Goal: Task Accomplishment & Management: Complete application form

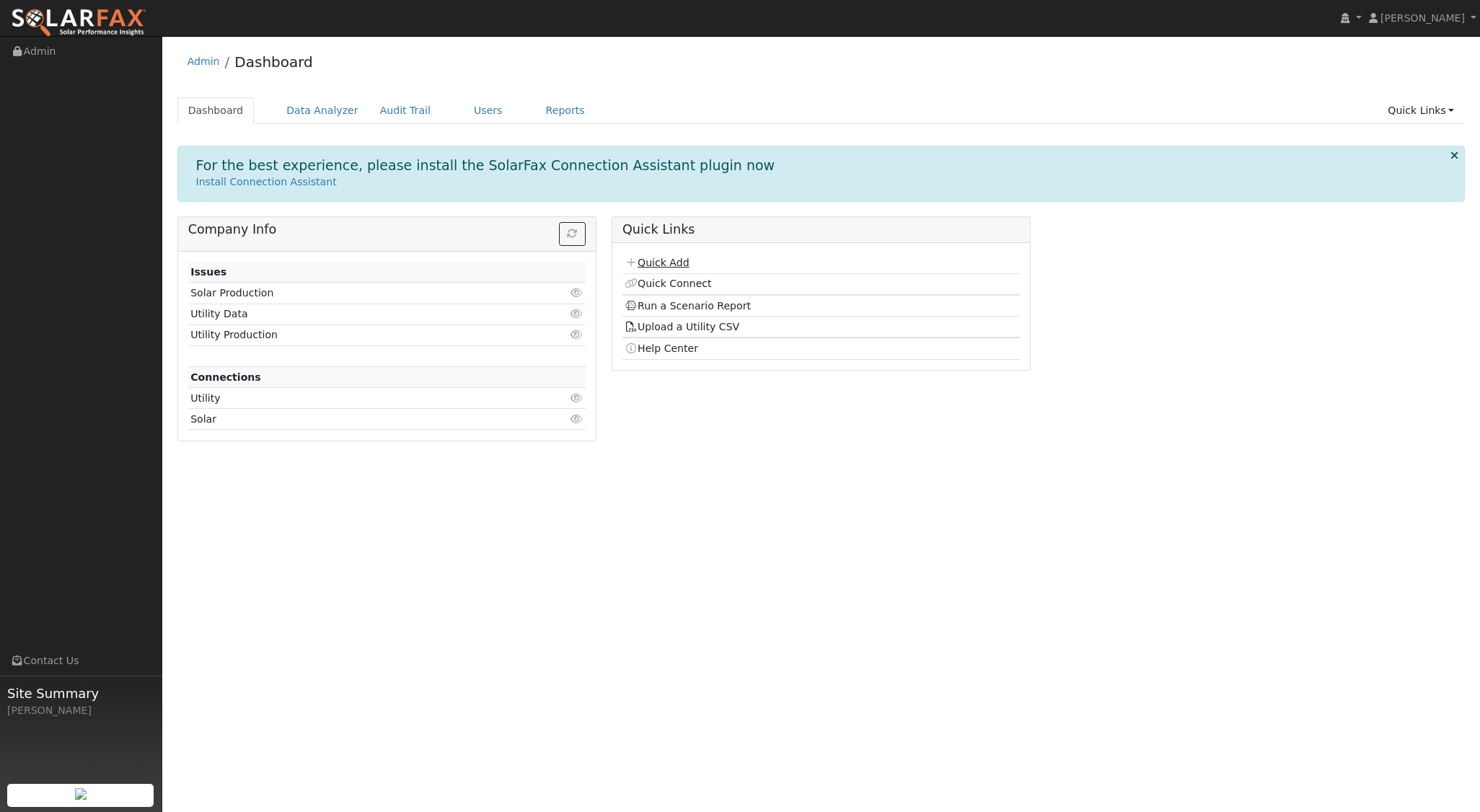
click at [686, 266] on link "Quick Add" at bounding box center [657, 262] width 64 height 11
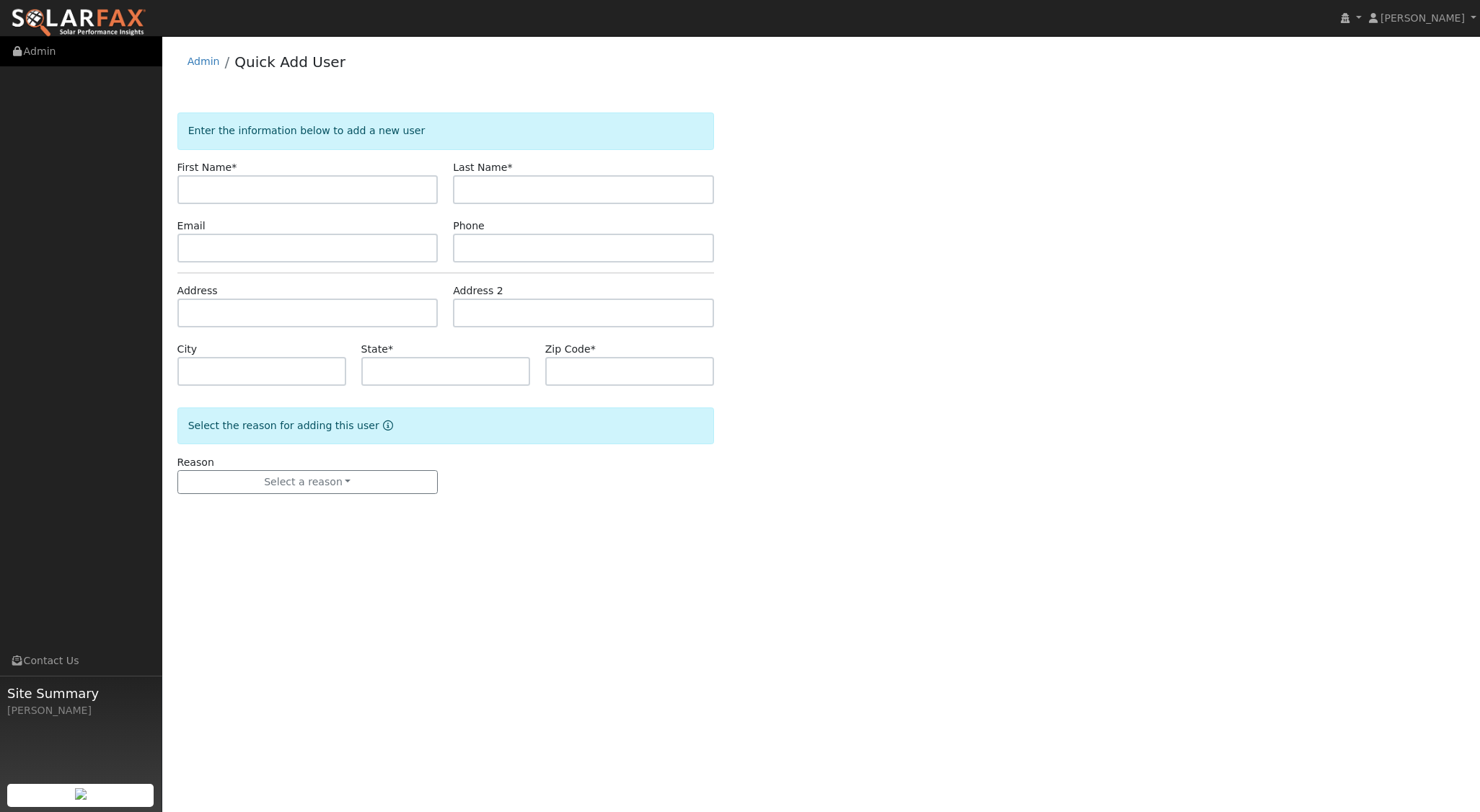
click at [41, 47] on link "Admin" at bounding box center [81, 52] width 163 height 30
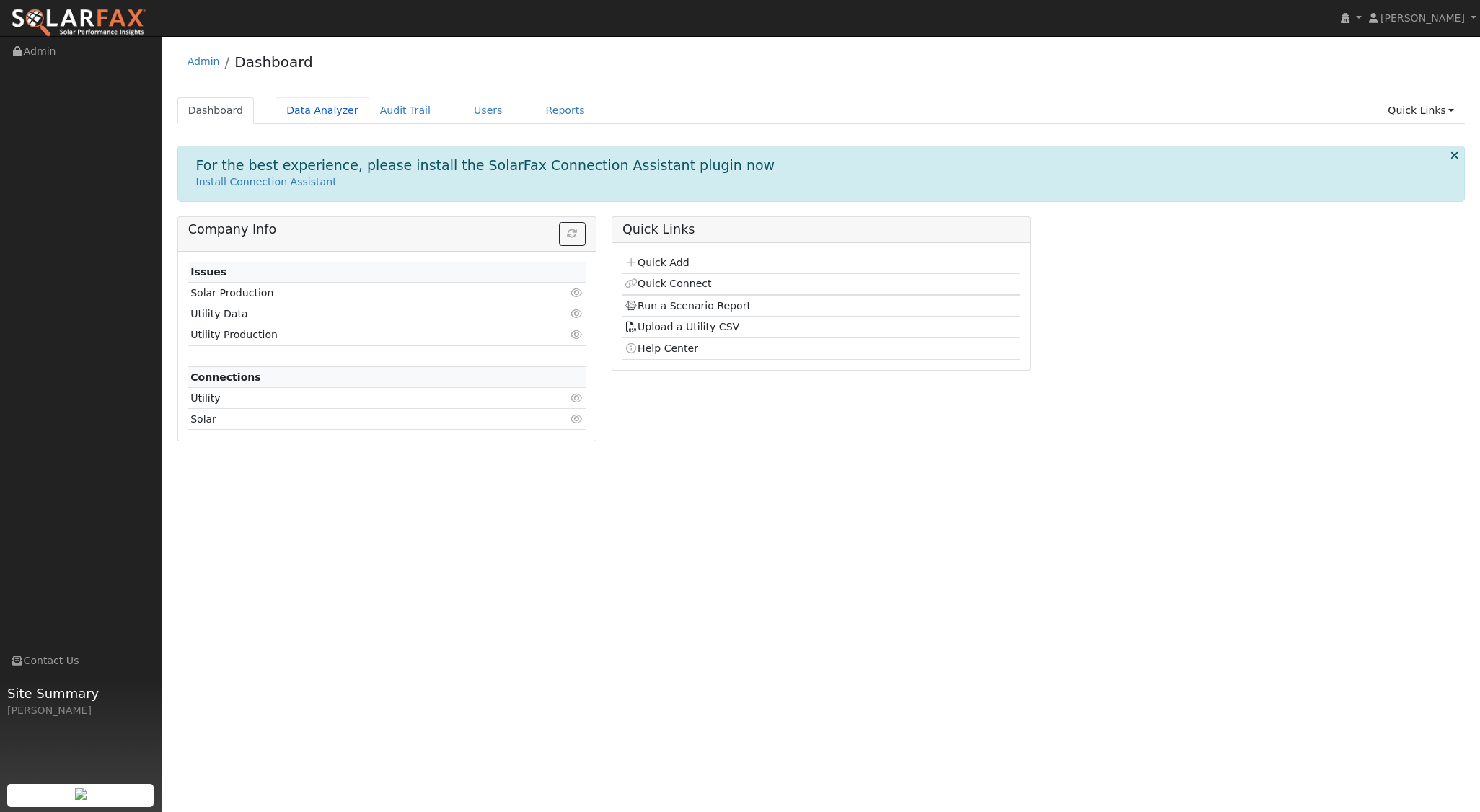
click at [295, 105] on link "Data Analyzer" at bounding box center [322, 110] width 93 height 27
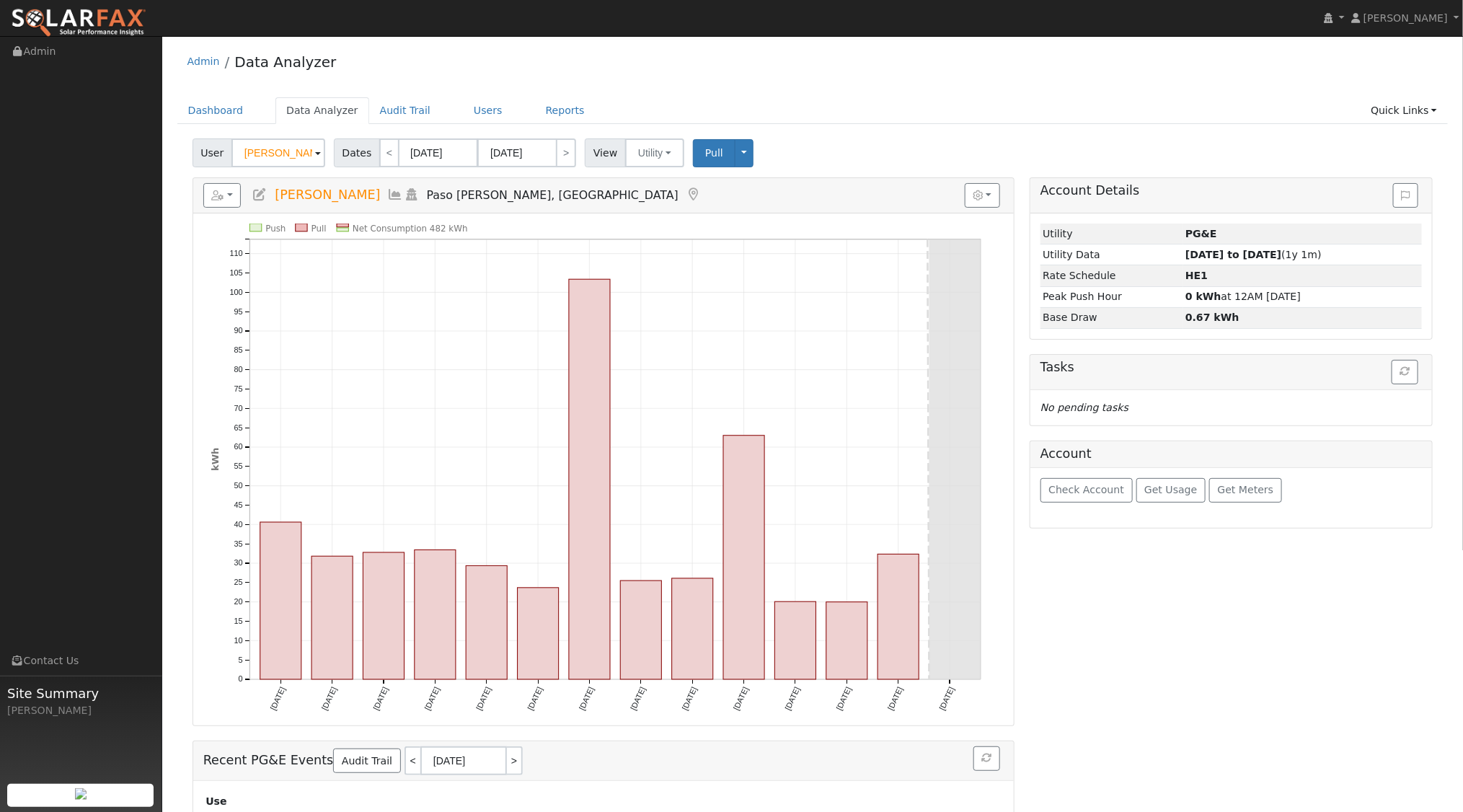
click at [315, 152] on span at bounding box center [318, 154] width 6 height 17
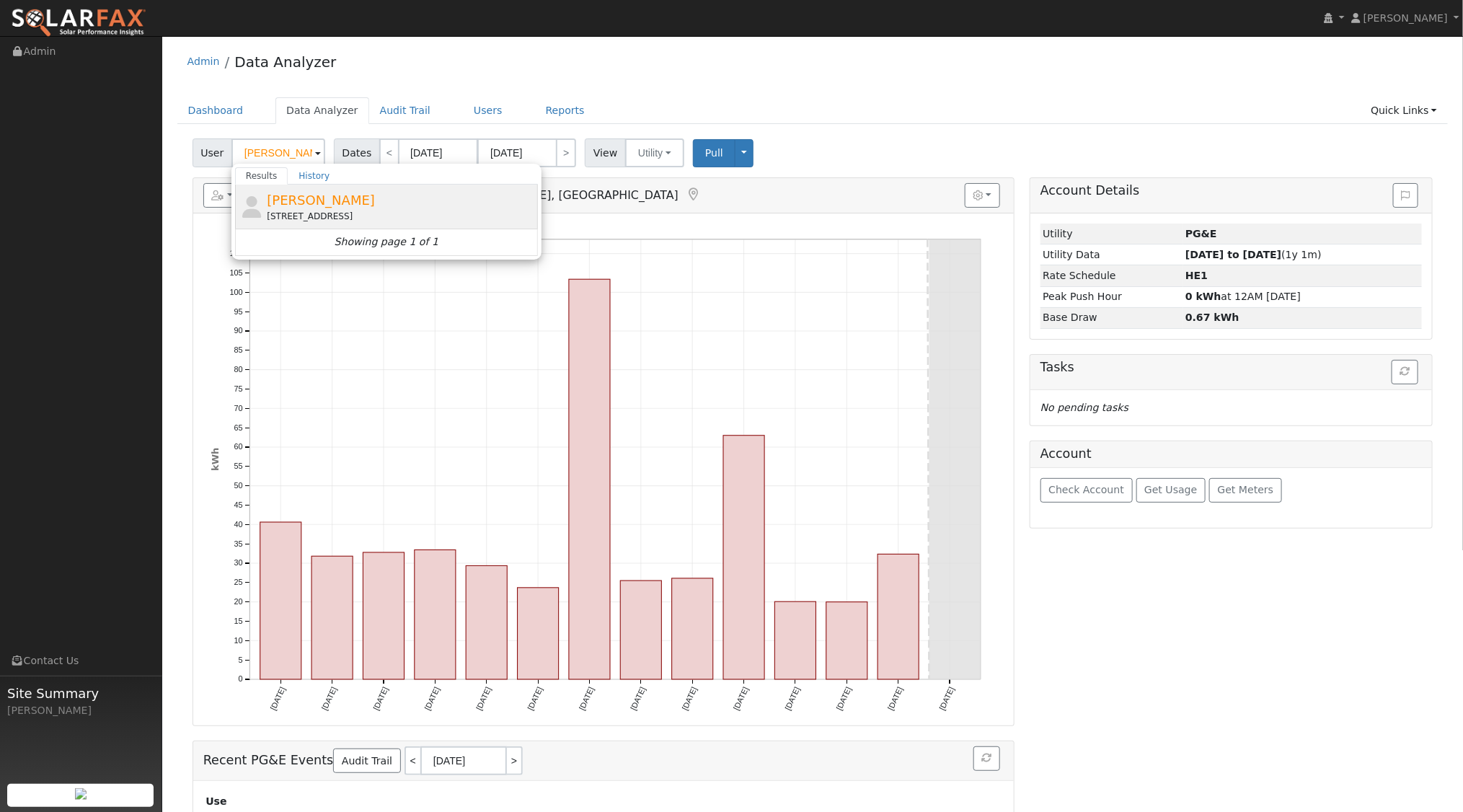
click at [320, 200] on span "Brian Olson" at bounding box center [321, 200] width 108 height 15
type input "Brian Olson"
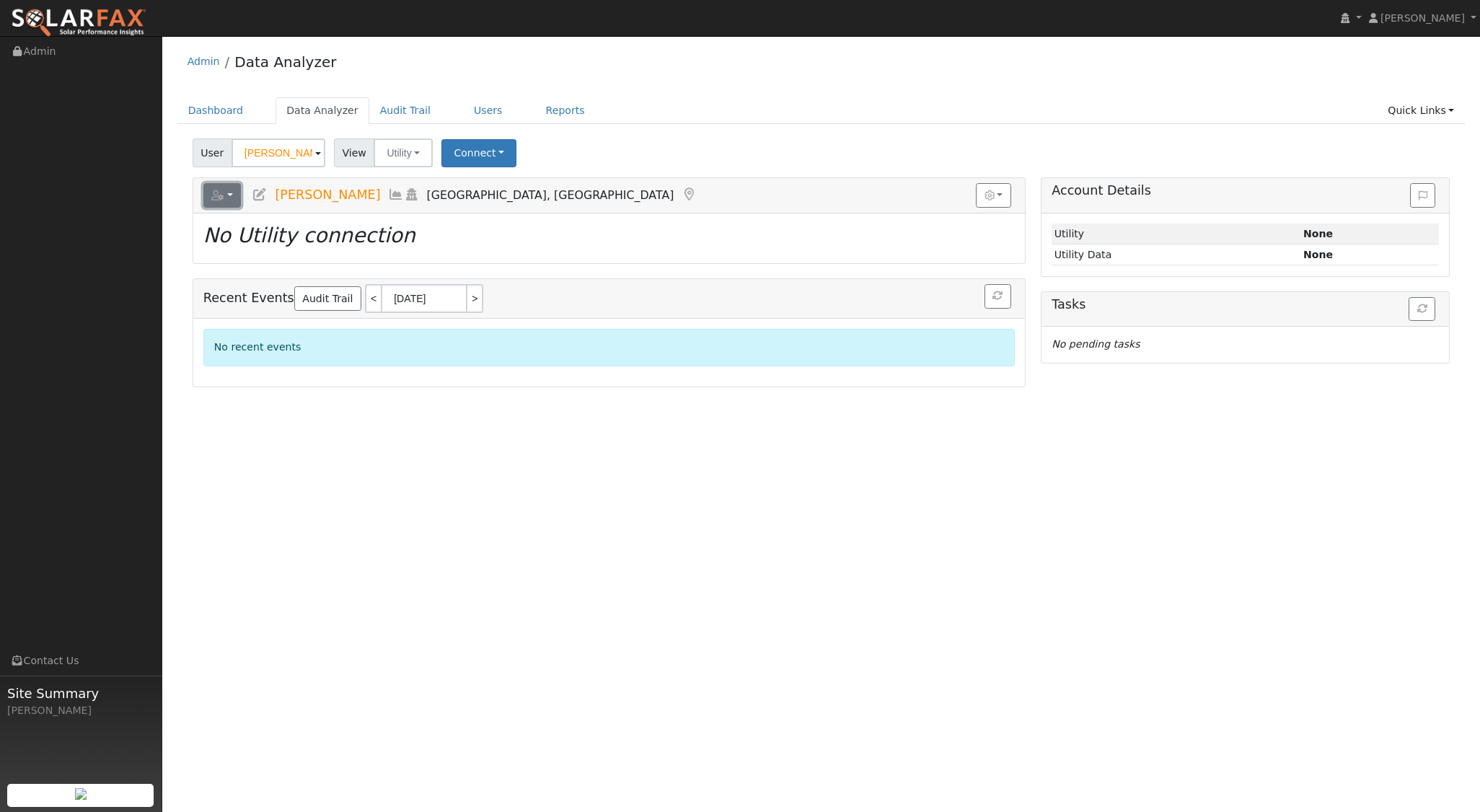
click at [233, 192] on button "button" at bounding box center [222, 196] width 38 height 24
click at [264, 333] on link "Delete This User" at bounding box center [276, 334] width 144 height 18
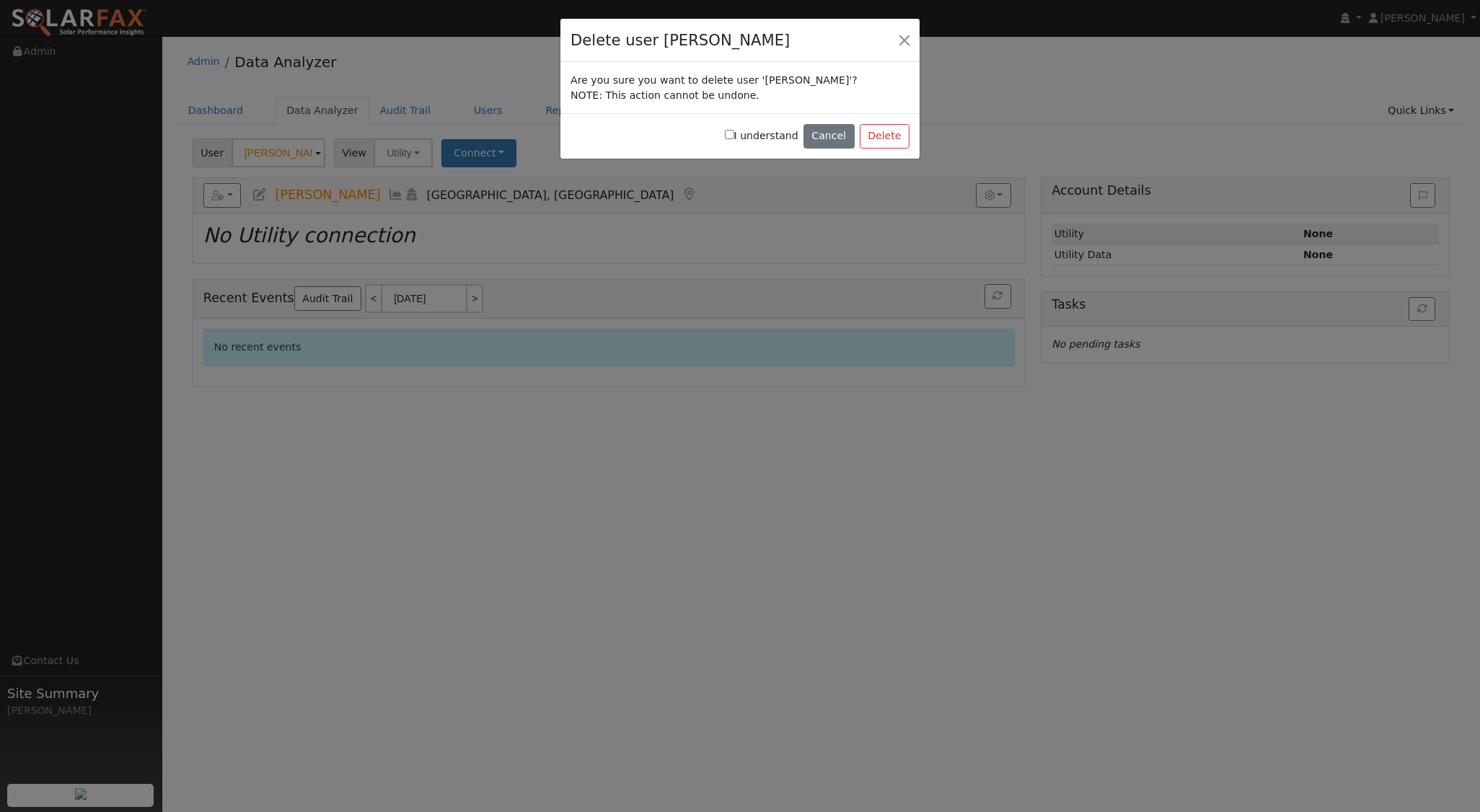
click at [734, 134] on input "I understand" at bounding box center [730, 134] width 10 height 10
checkbox input "true"
click at [883, 132] on button "Delete" at bounding box center [884, 136] width 50 height 24
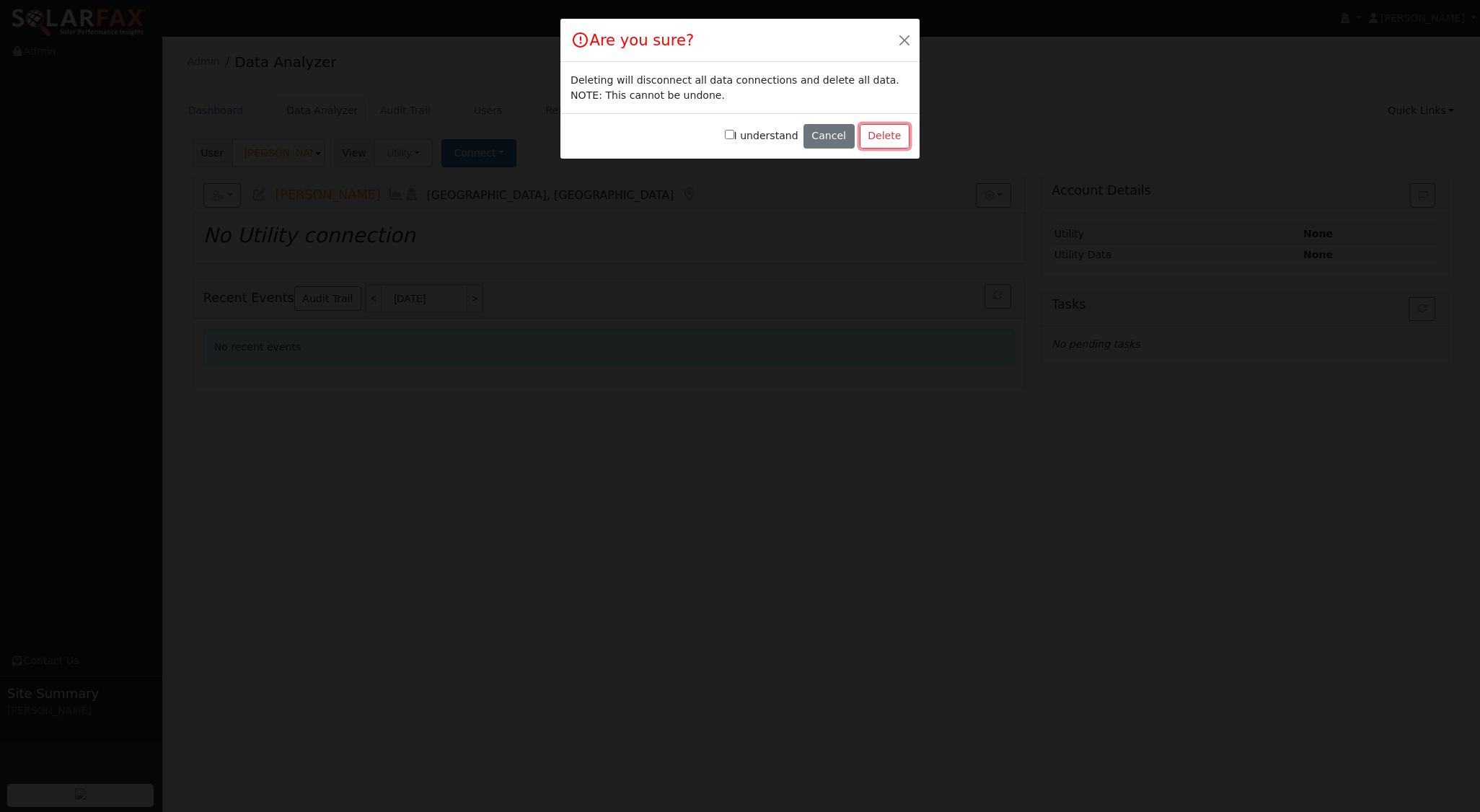
click at [883, 132] on button "Delete" at bounding box center [884, 136] width 50 height 24
click at [734, 134] on input "I understand" at bounding box center [730, 134] width 10 height 10
checkbox input "true"
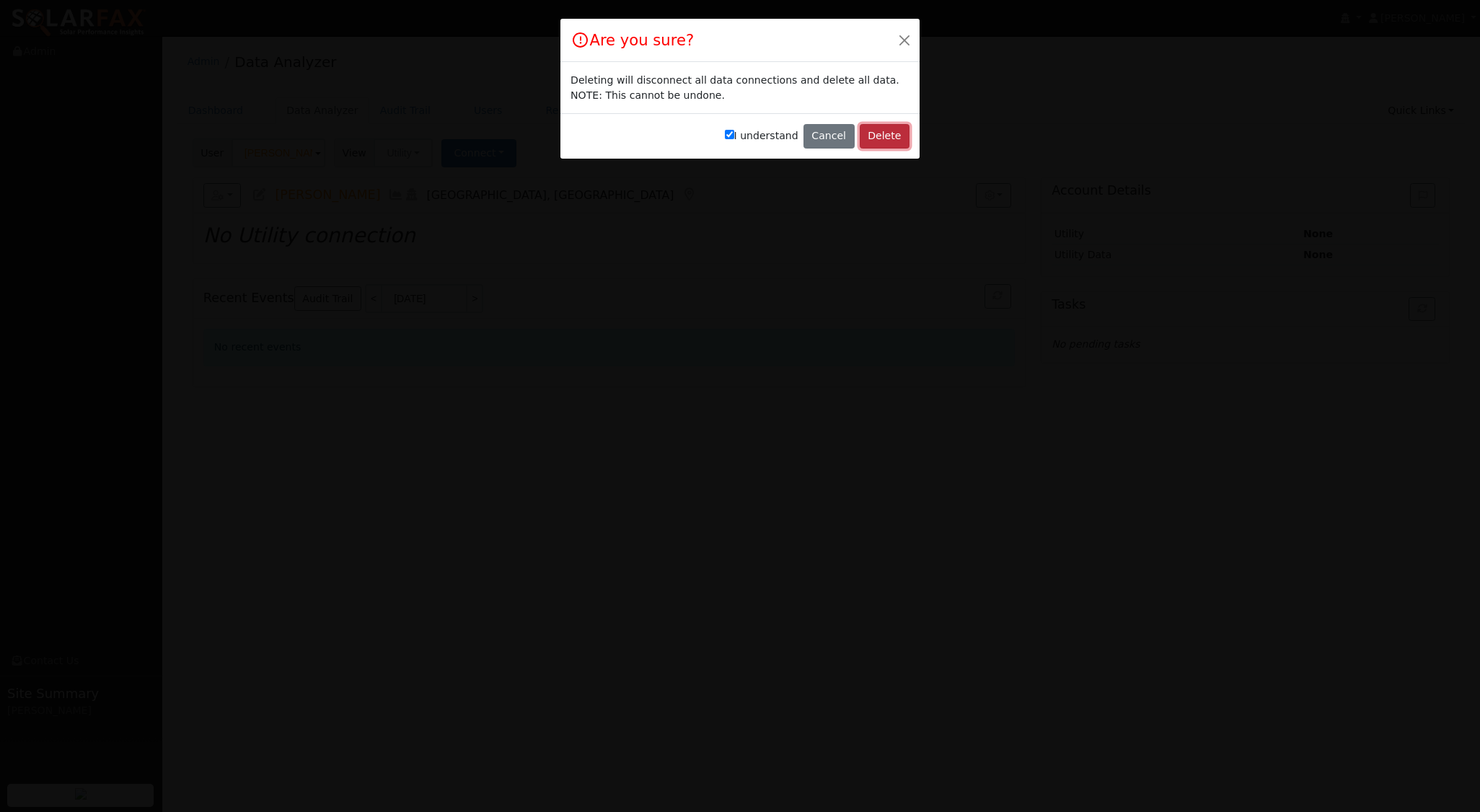
click at [886, 141] on button "Delete" at bounding box center [884, 136] width 50 height 24
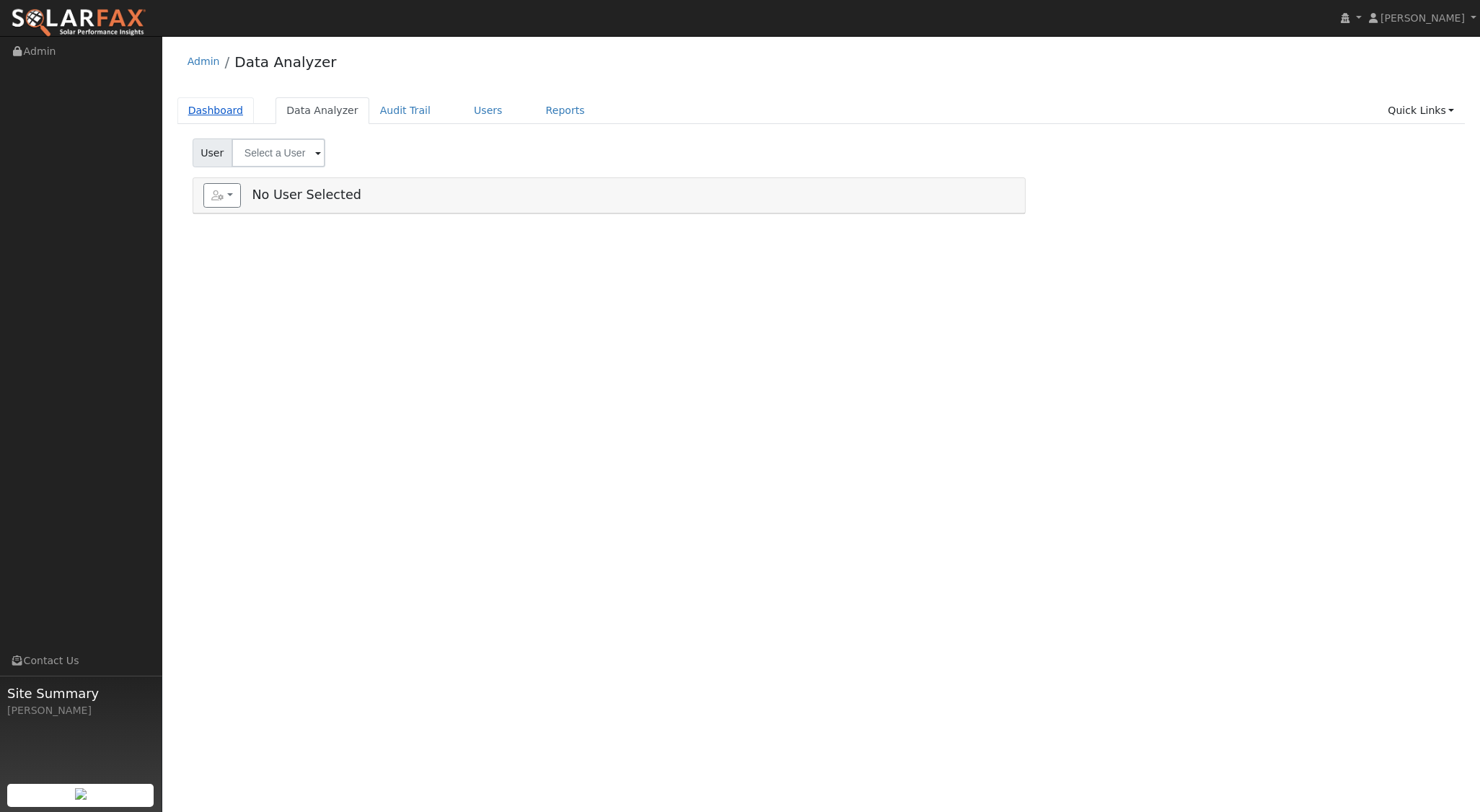
click at [205, 104] on link "Dashboard" at bounding box center [216, 110] width 77 height 27
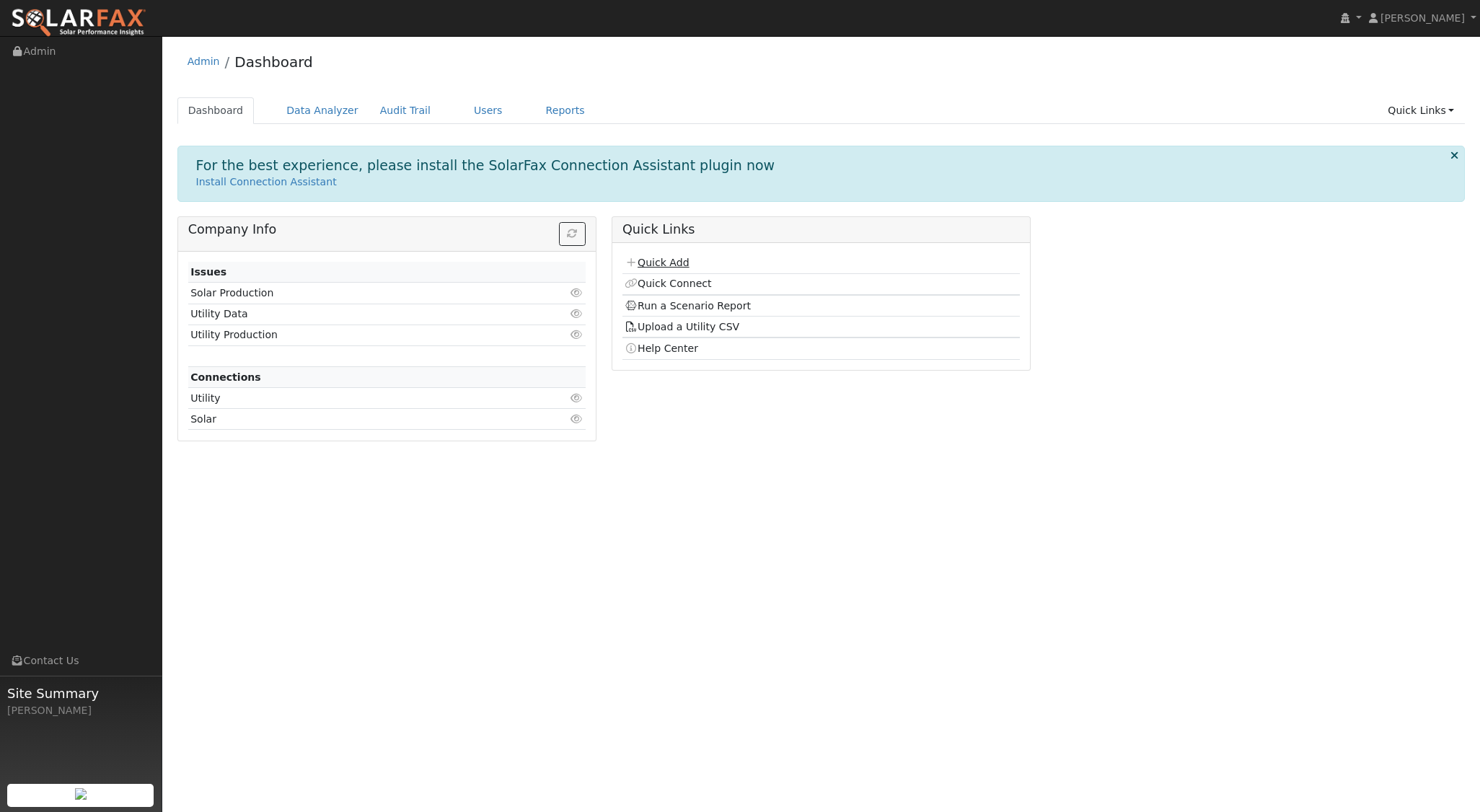
click at [675, 262] on link "Quick Add" at bounding box center [657, 262] width 64 height 11
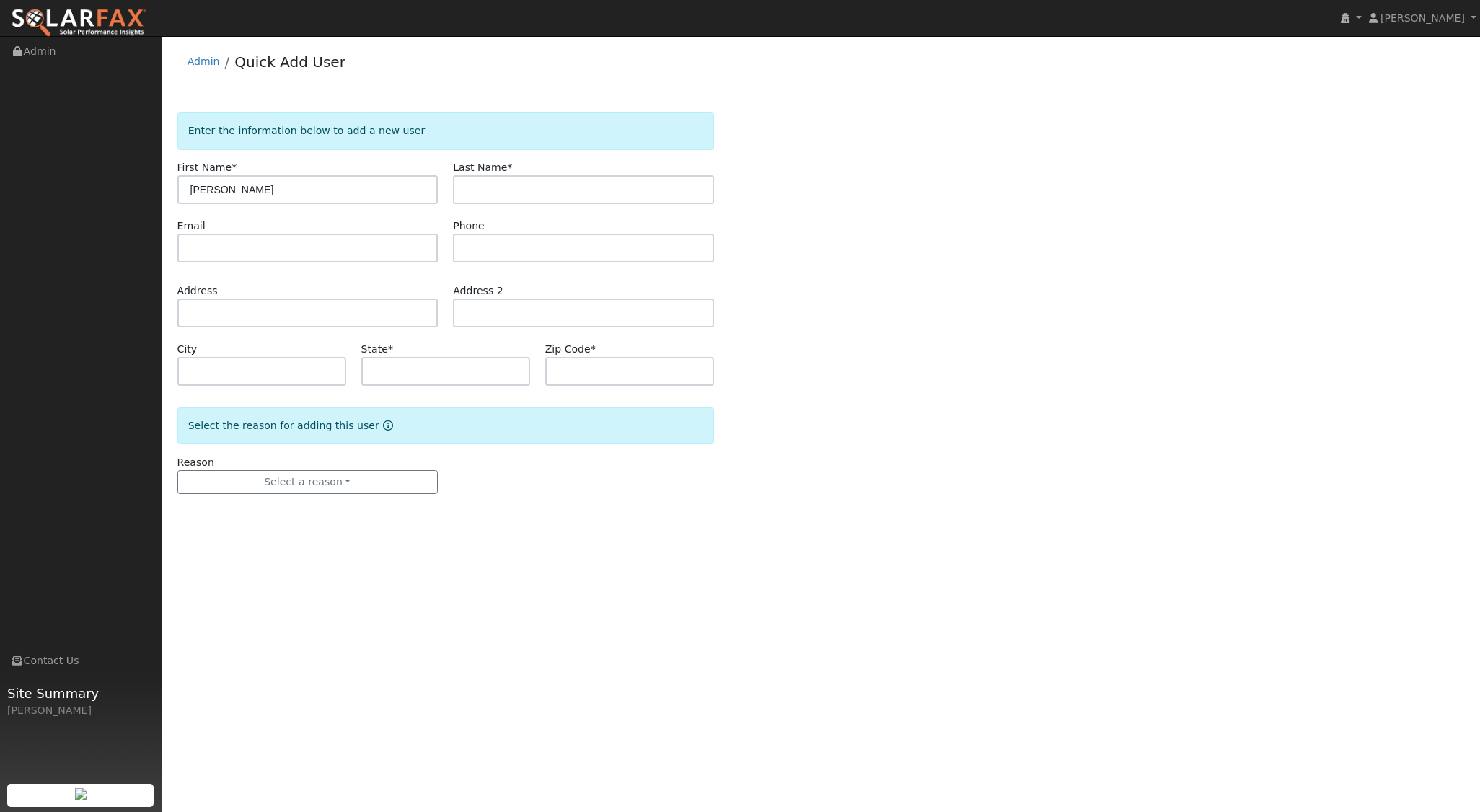
type input "Brian"
type input "Olson"
click at [212, 319] on input "text" at bounding box center [307, 313] width 261 height 29
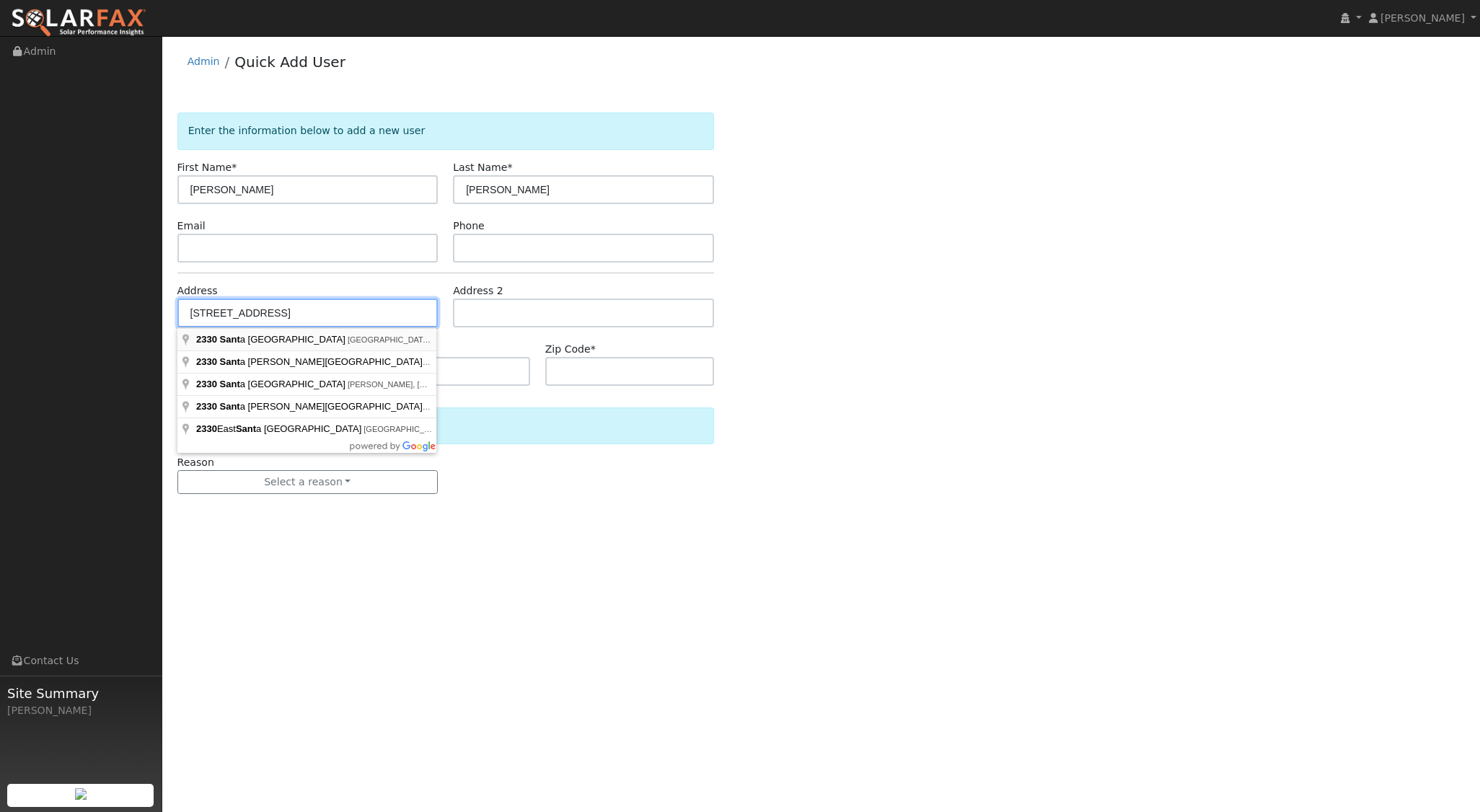
type input "2330 Santa Ynez Avenue"
type input "San Luis Obispo"
type input "CA"
type input "93405"
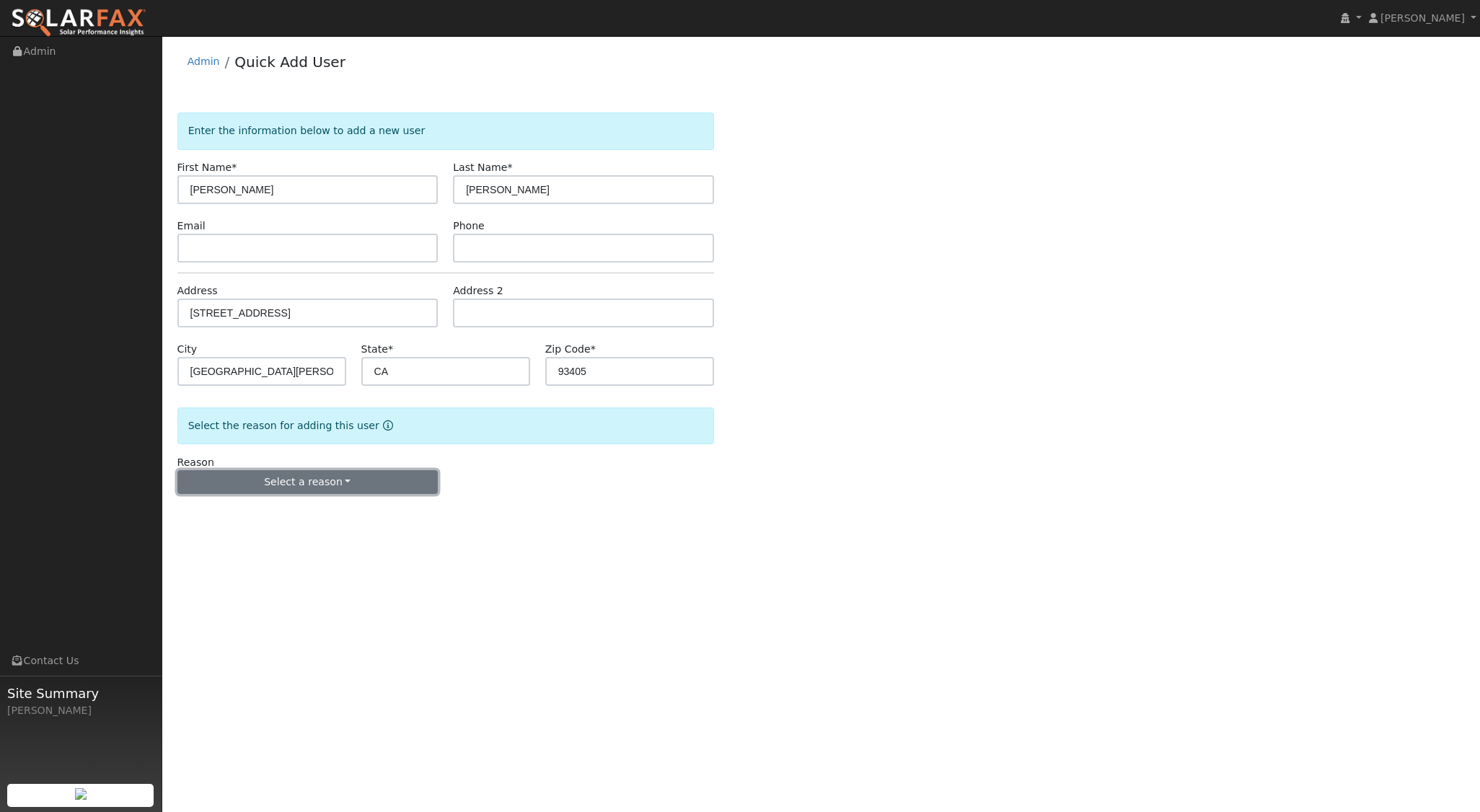
click at [330, 480] on button "Select a reason" at bounding box center [307, 482] width 261 height 24
click at [290, 517] on link "New lead" at bounding box center [258, 511] width 159 height 20
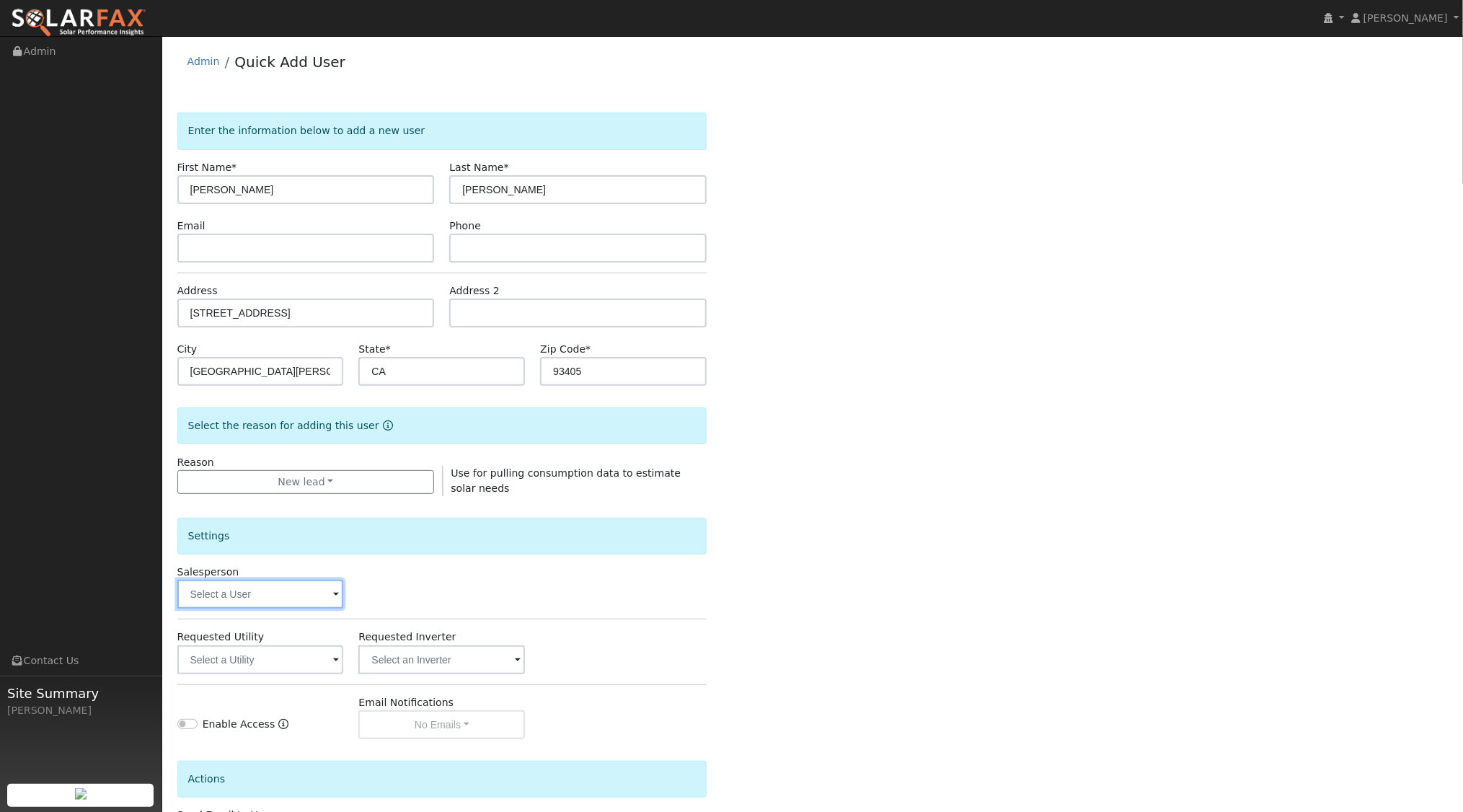
click at [291, 600] on input "text" at bounding box center [260, 594] width 167 height 29
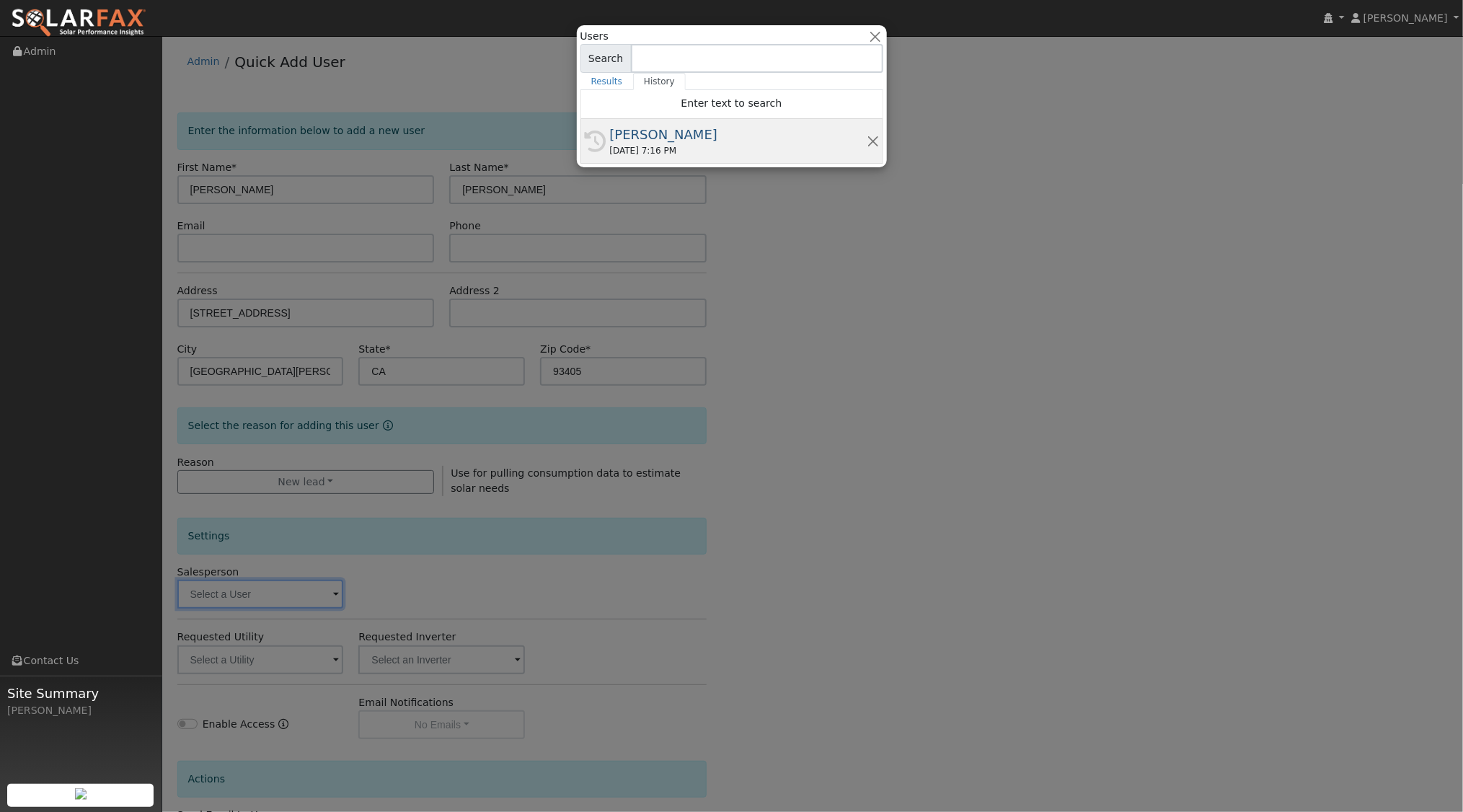
click at [657, 144] on div "09/10/2025 7:16 PM" at bounding box center [738, 150] width 257 height 13
type input "[PERSON_NAME]"
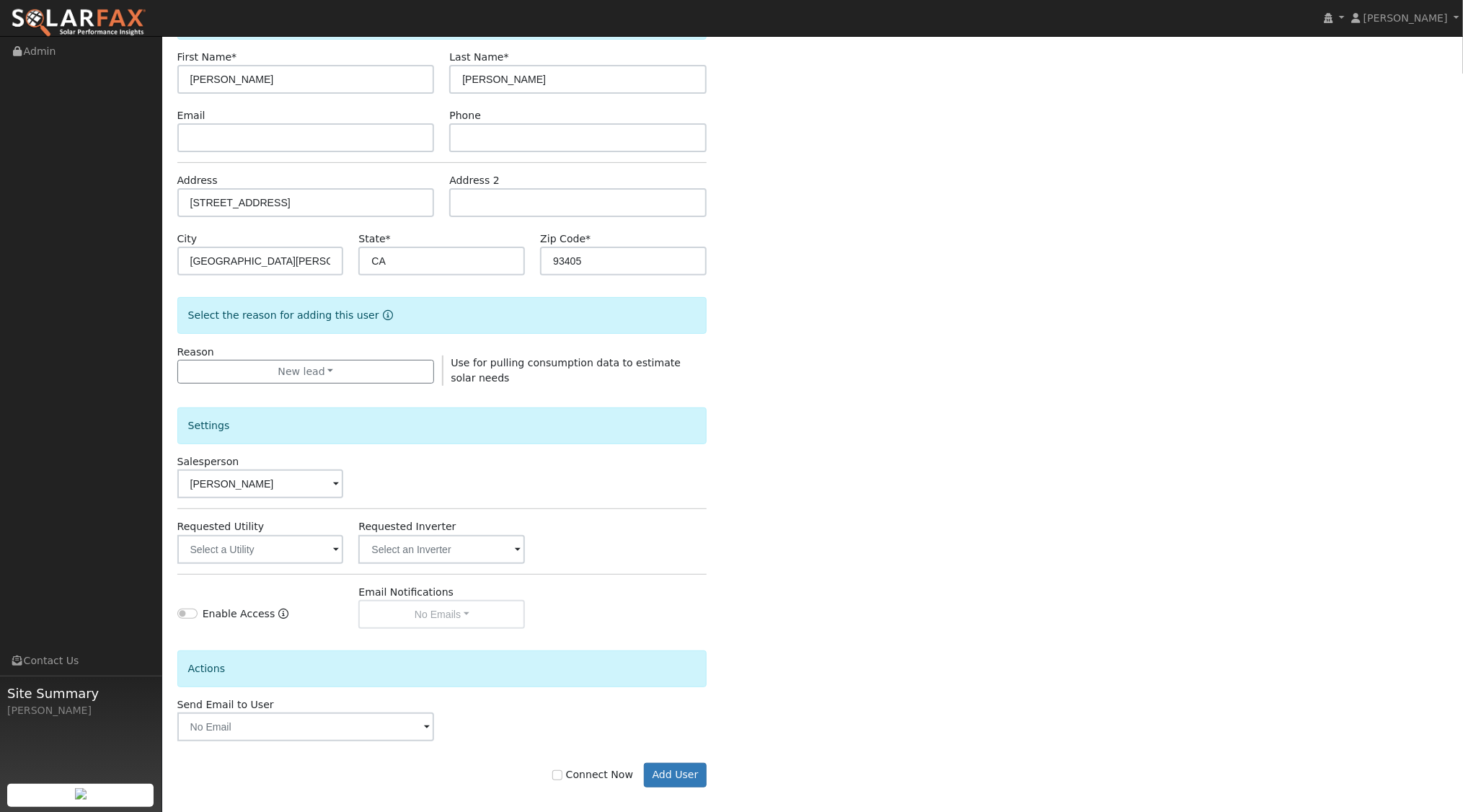
scroll to position [119, 0]
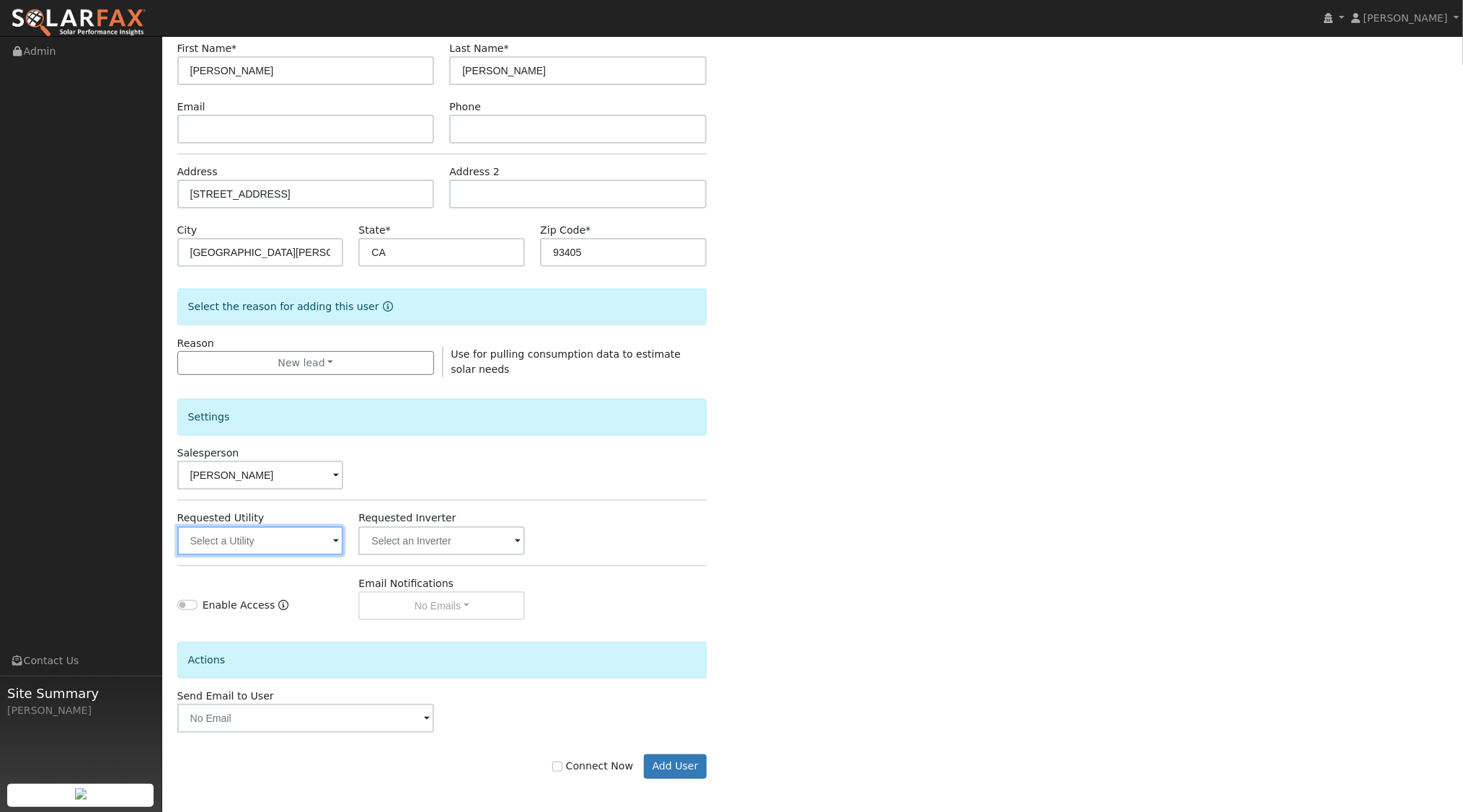
click at [313, 548] on input "text" at bounding box center [260, 541] width 167 height 29
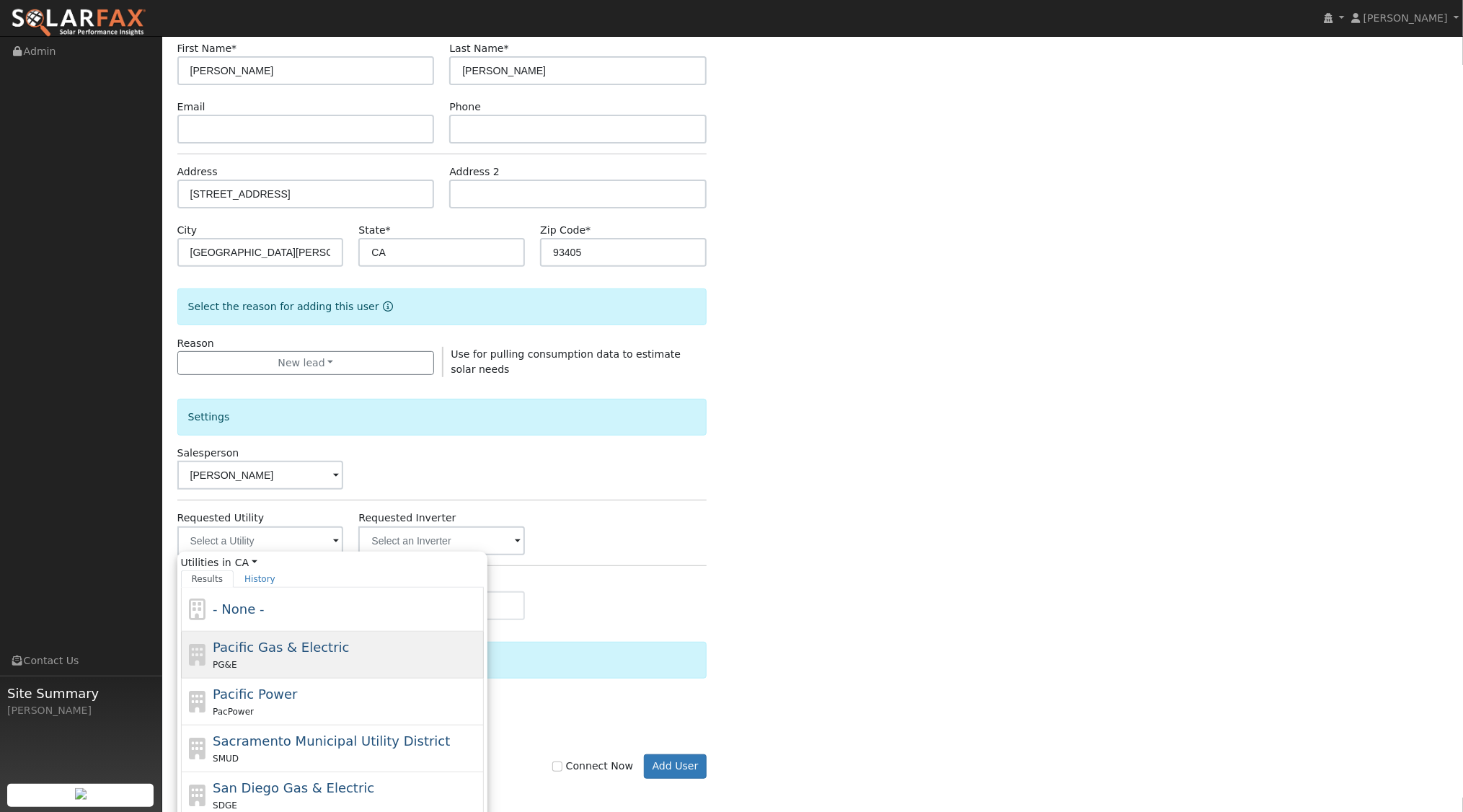
click at [282, 647] on span "Pacific Gas & Electric" at bounding box center [280, 647] width 136 height 15
type input "Pacific Gas & Electric"
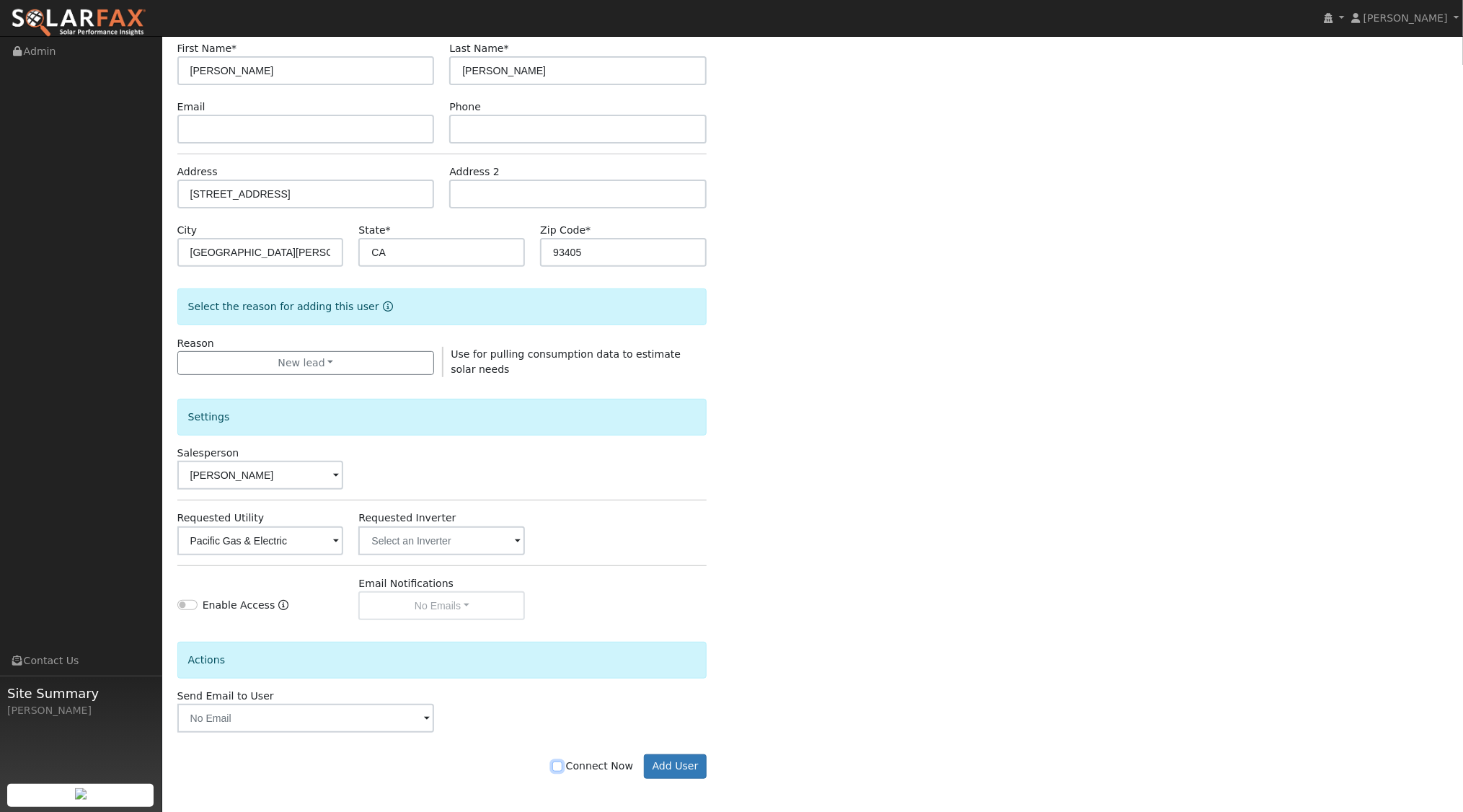
click at [563, 764] on input "Connect Now" at bounding box center [557, 766] width 10 height 10
checkbox input "true"
click at [678, 760] on button "Add User" at bounding box center [675, 766] width 63 height 24
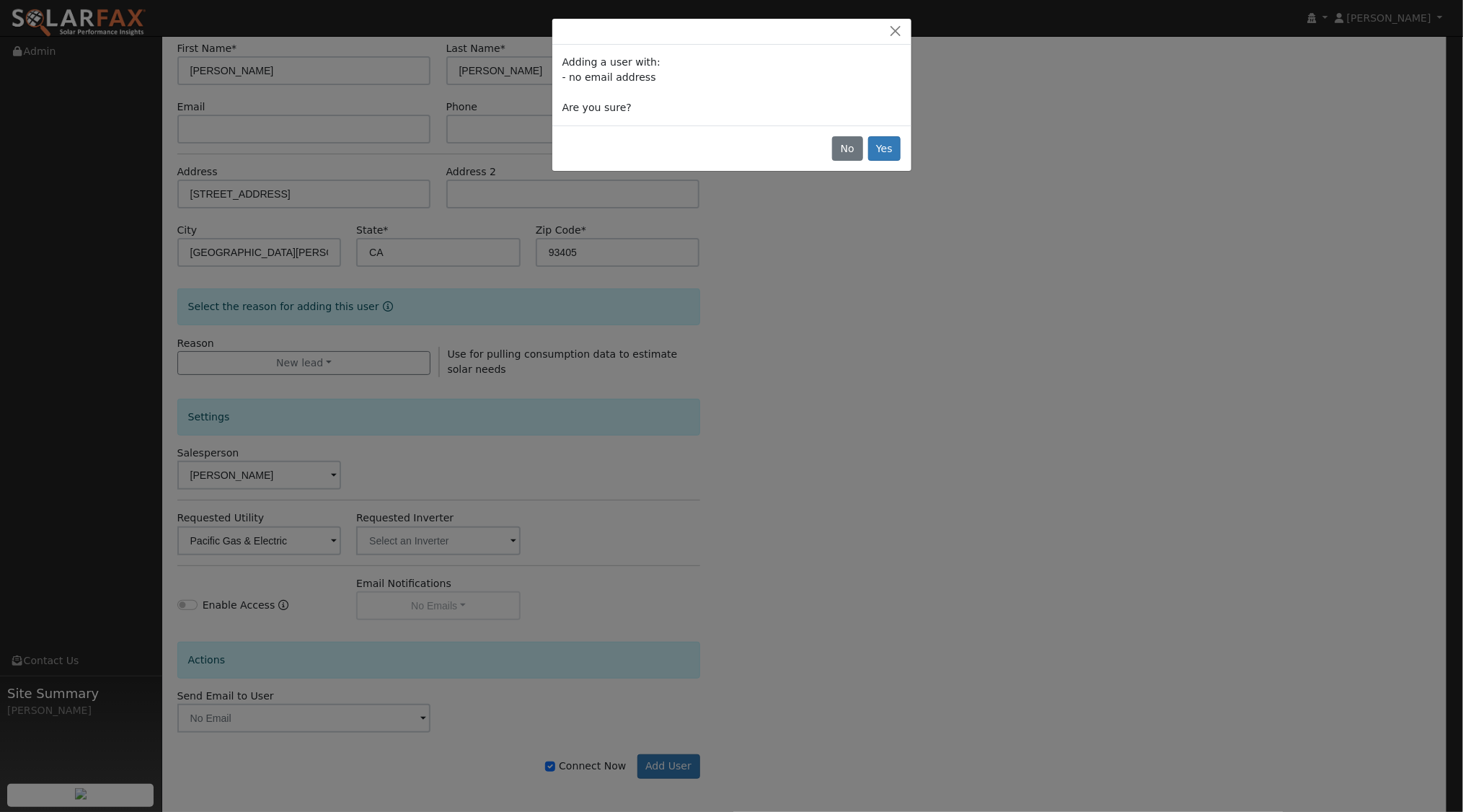
scroll to position [117, 0]
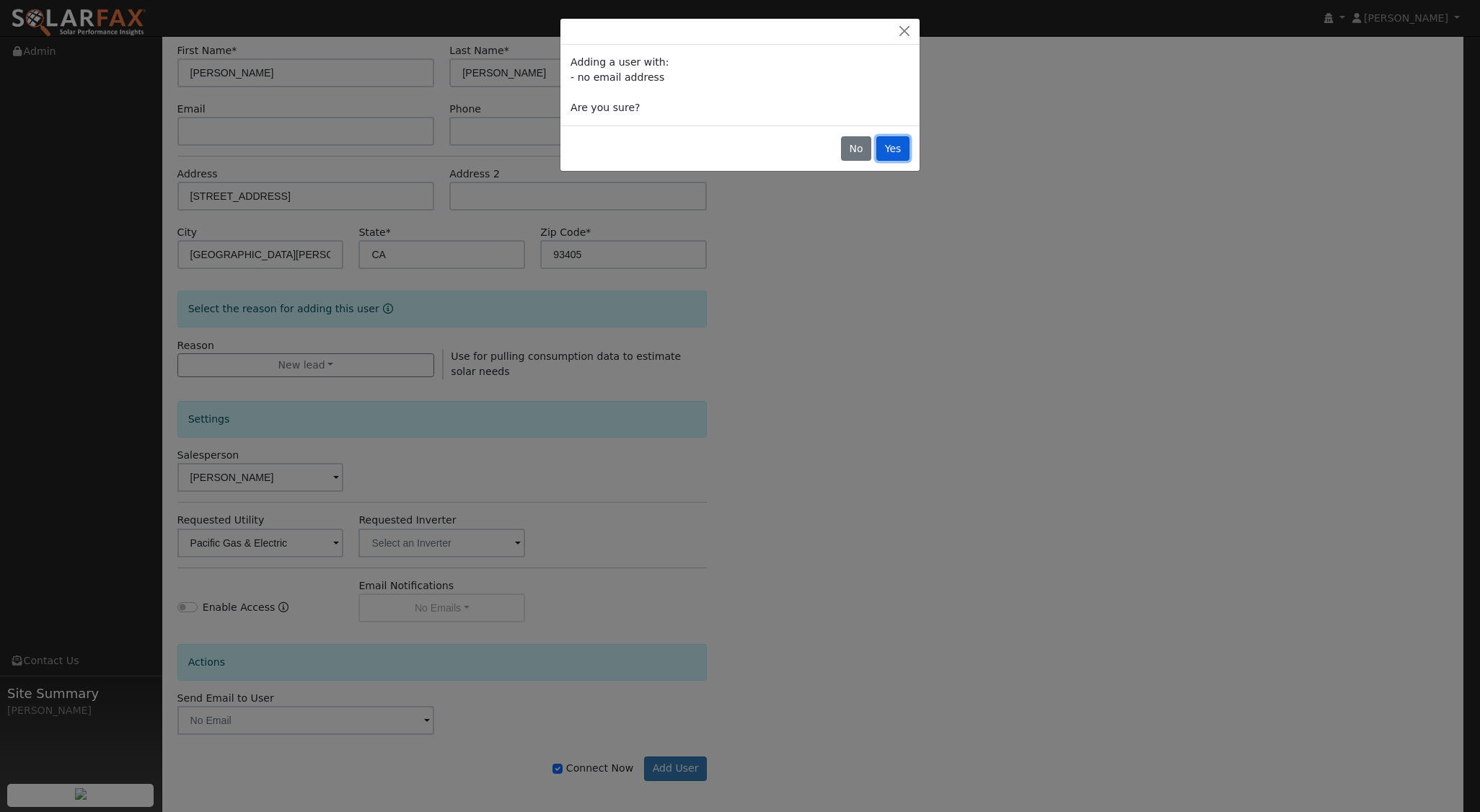
click at [904, 150] on button "Yes" at bounding box center [893, 148] width 33 height 24
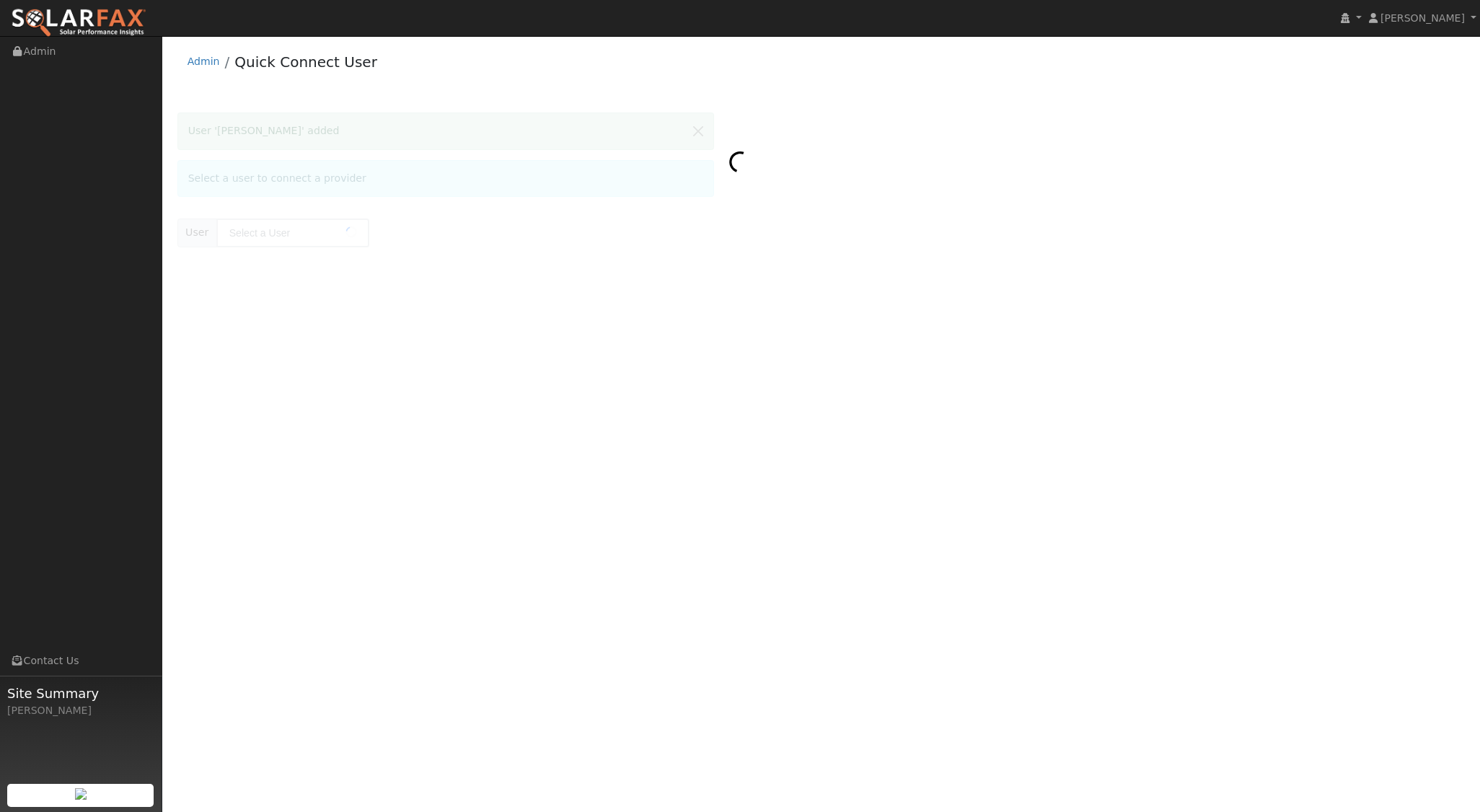
type input "[PERSON_NAME]"
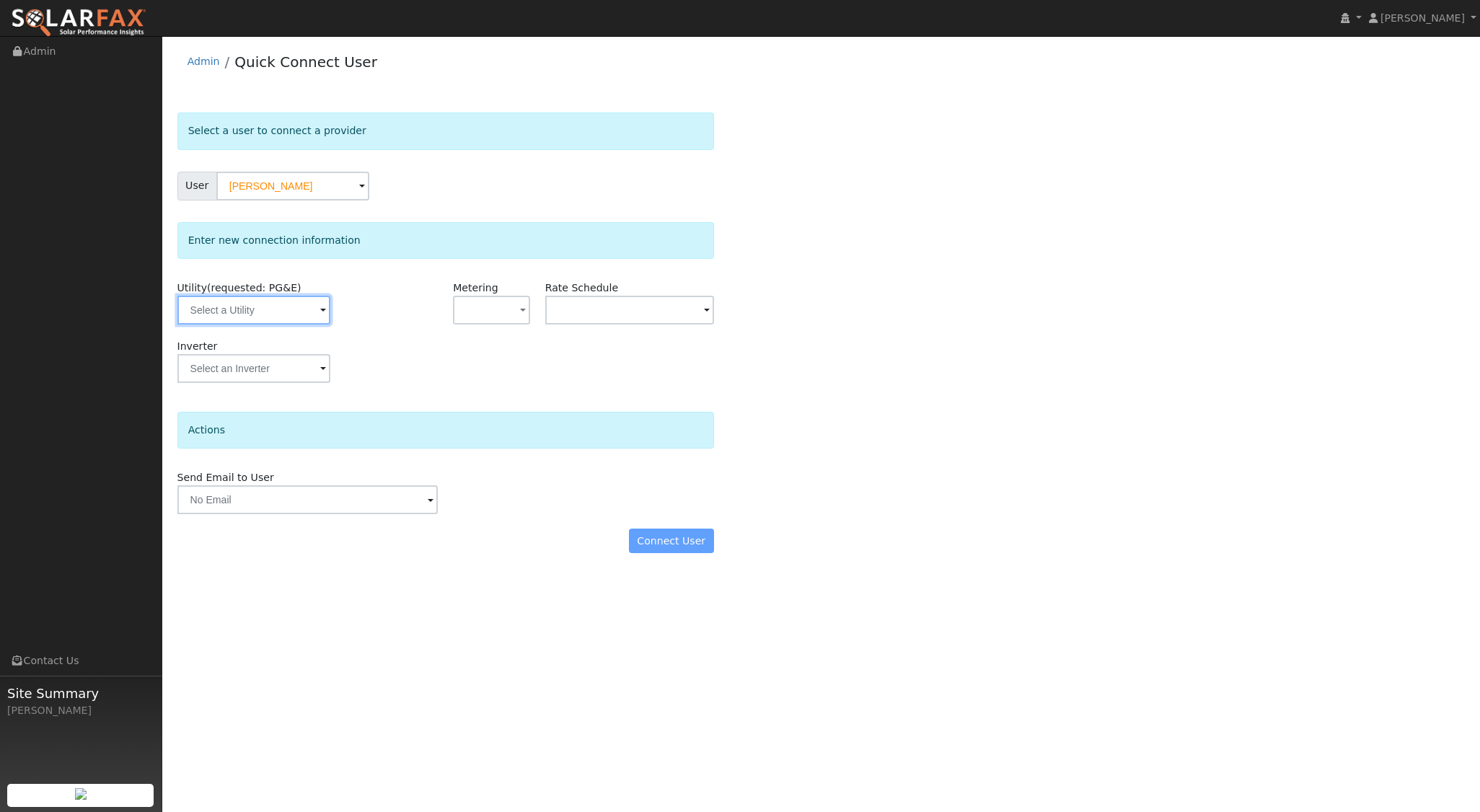
click at [305, 307] on input "text" at bounding box center [254, 310] width 153 height 29
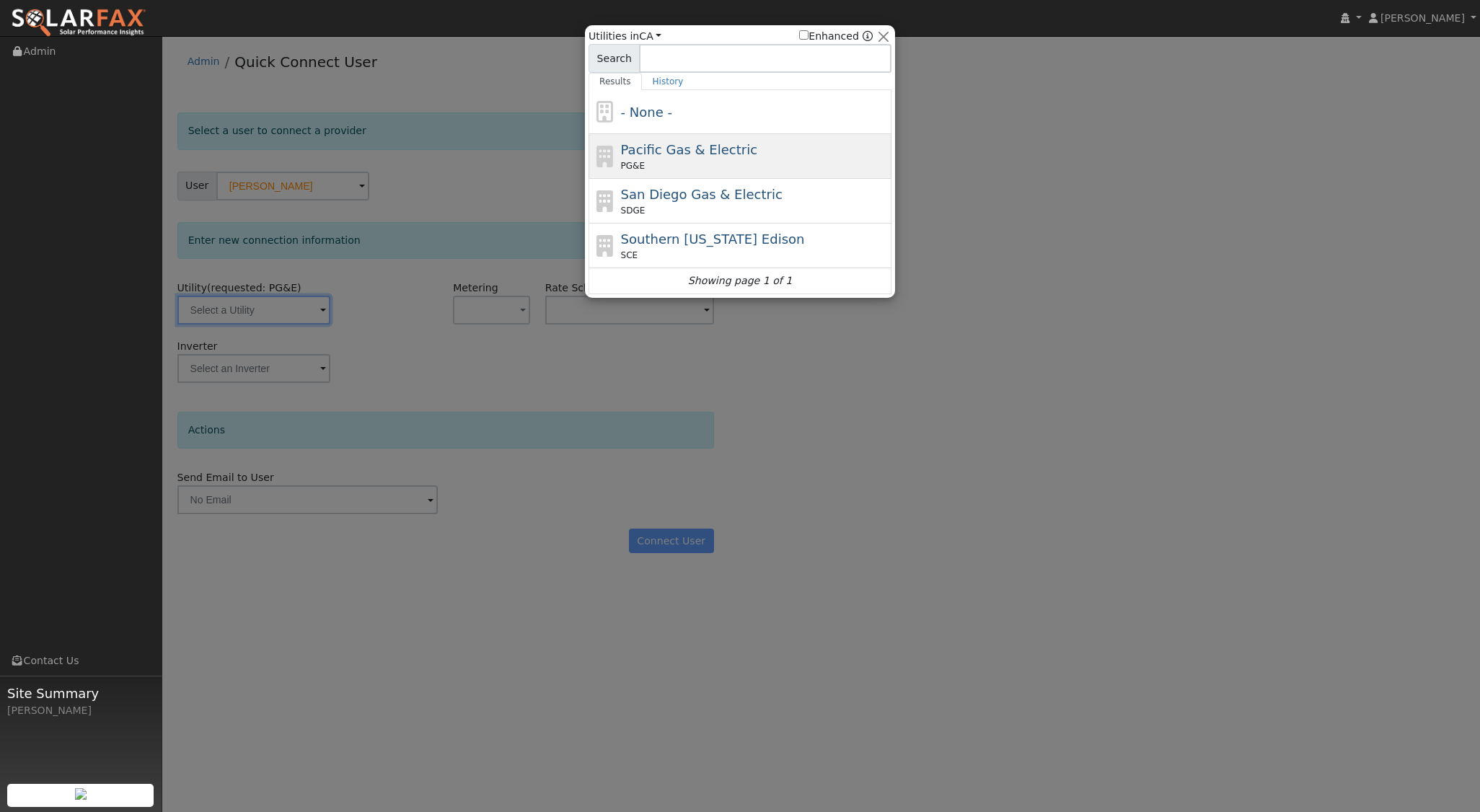
click at [740, 143] on div "Pacific Gas & Electric PG&E" at bounding box center [755, 156] width 267 height 32
type input "PG&E"
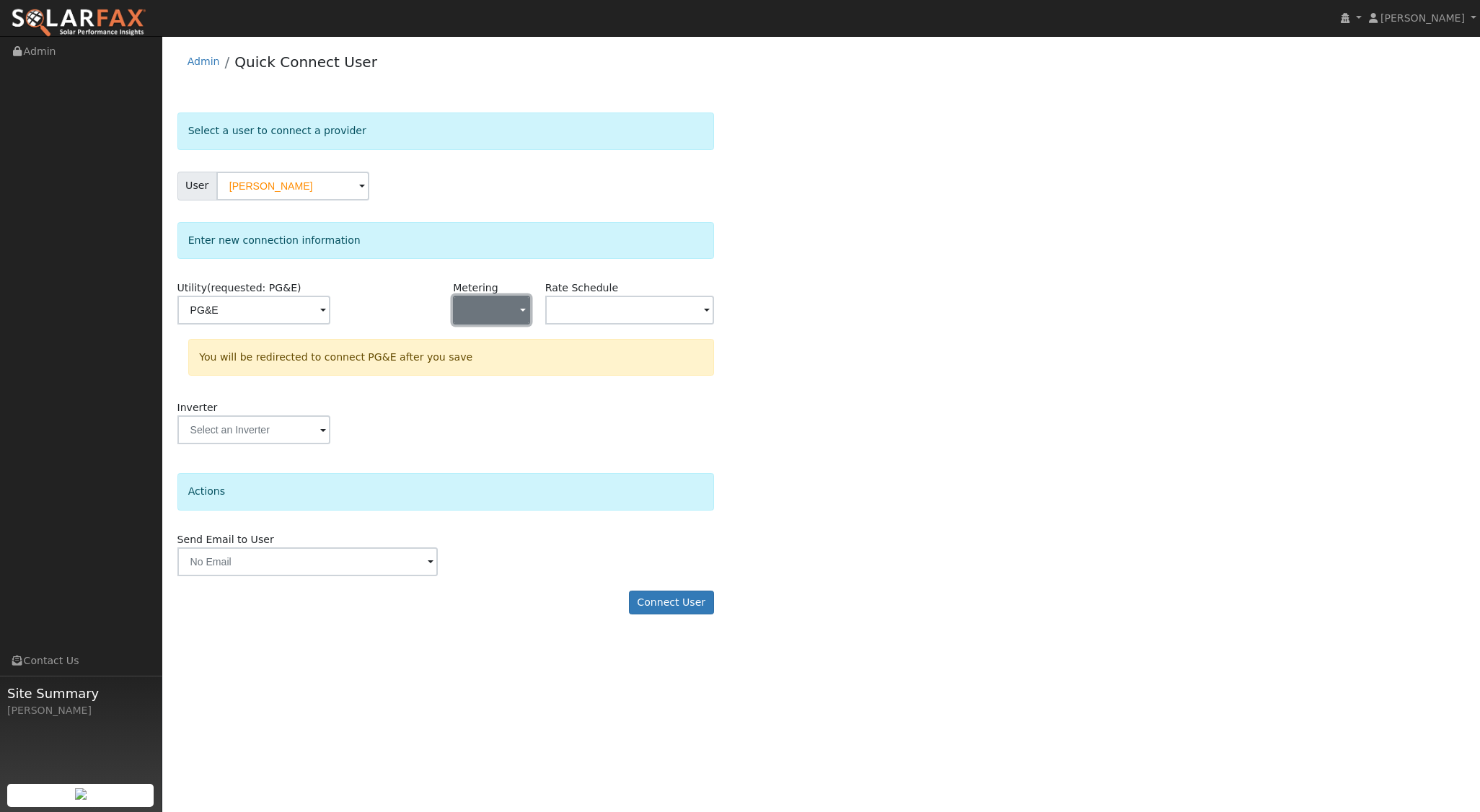
click at [517, 314] on button "button" at bounding box center [491, 310] width 76 height 29
click at [508, 361] on link "NEM" at bounding box center [504, 361] width 101 height 20
click at [656, 307] on input "text" at bounding box center [629, 310] width 169 height 29
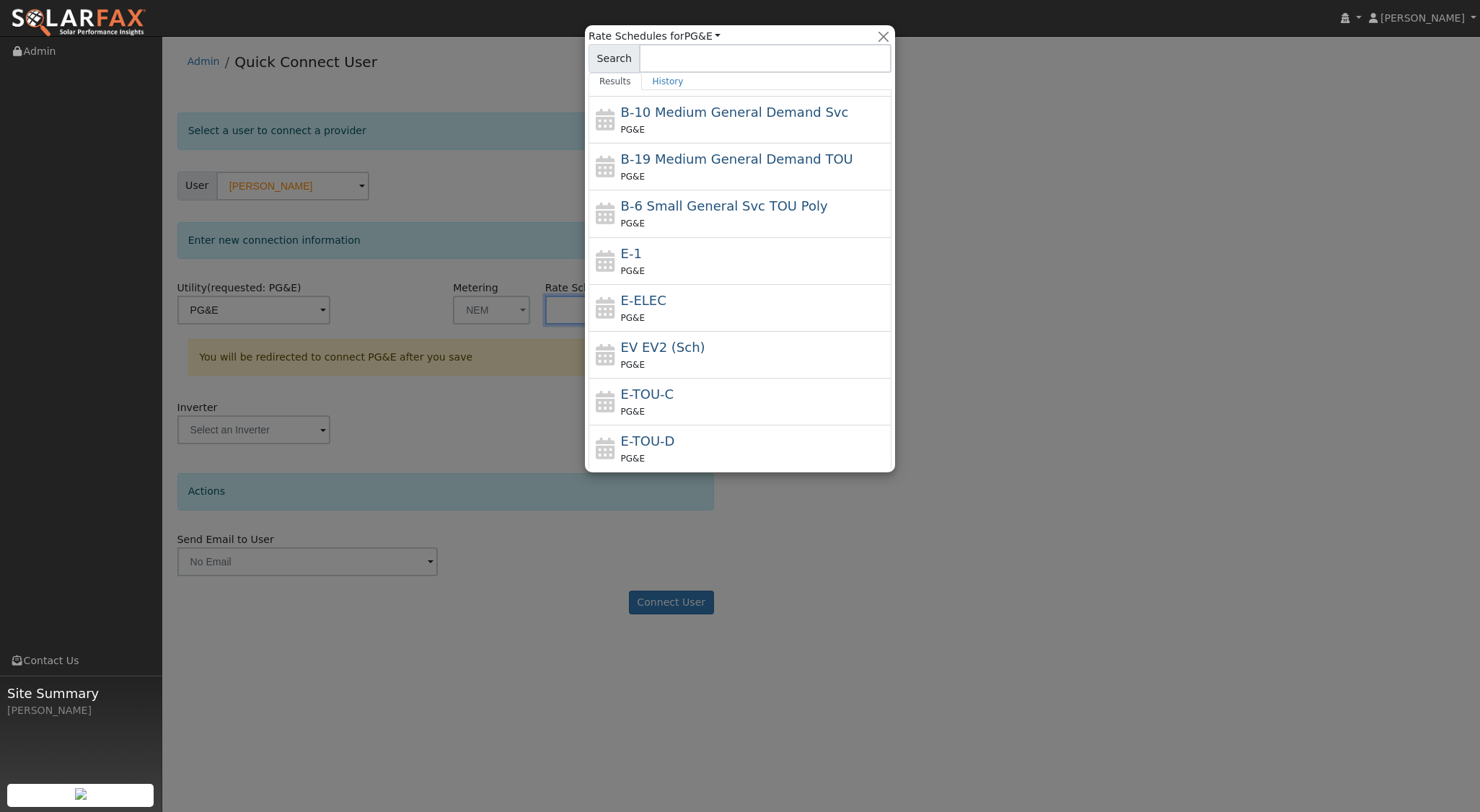
scroll to position [108, 0]
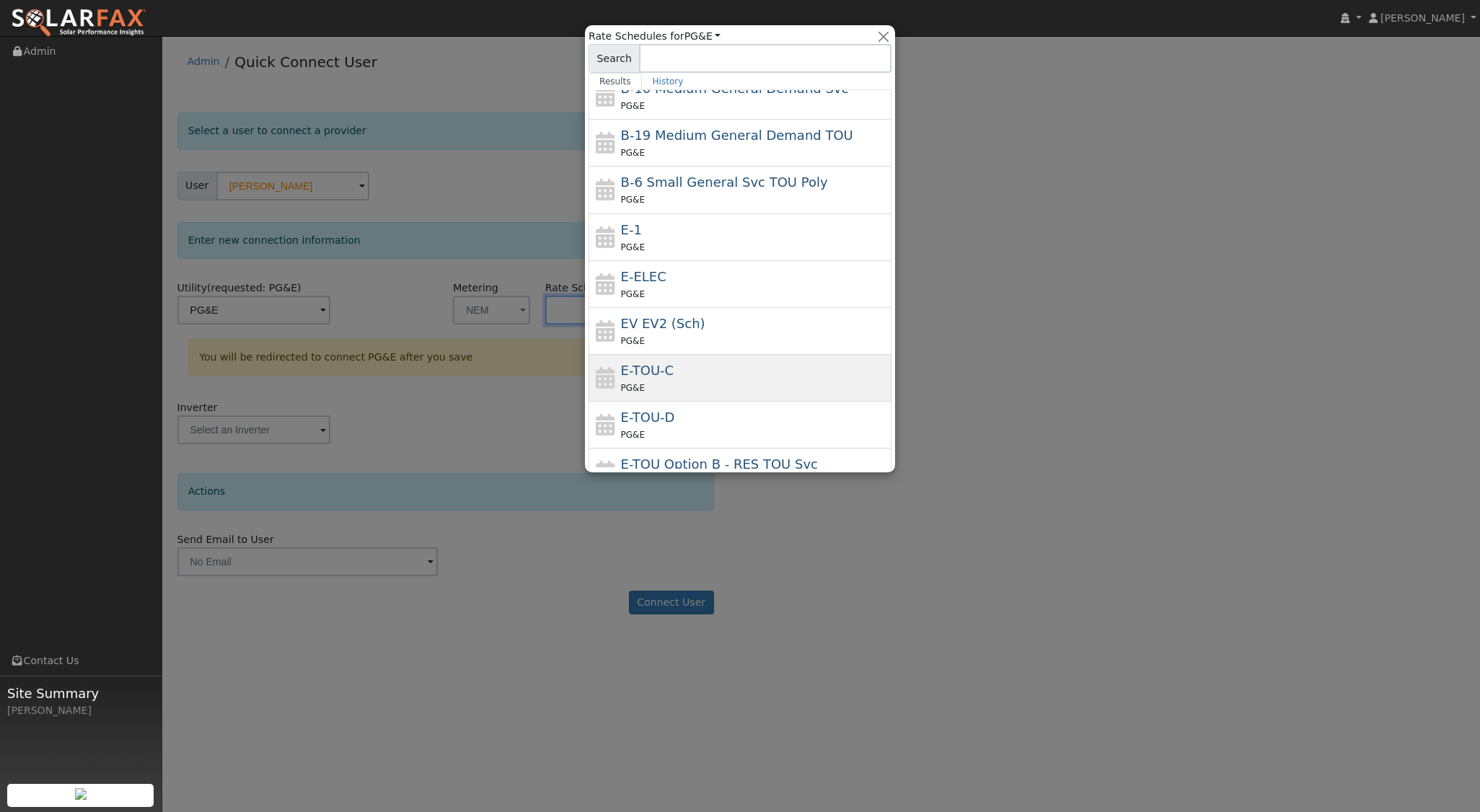
click at [717, 374] on div "E-TOU-C PG&E" at bounding box center [755, 377] width 267 height 35
type input "E-TOU-C"
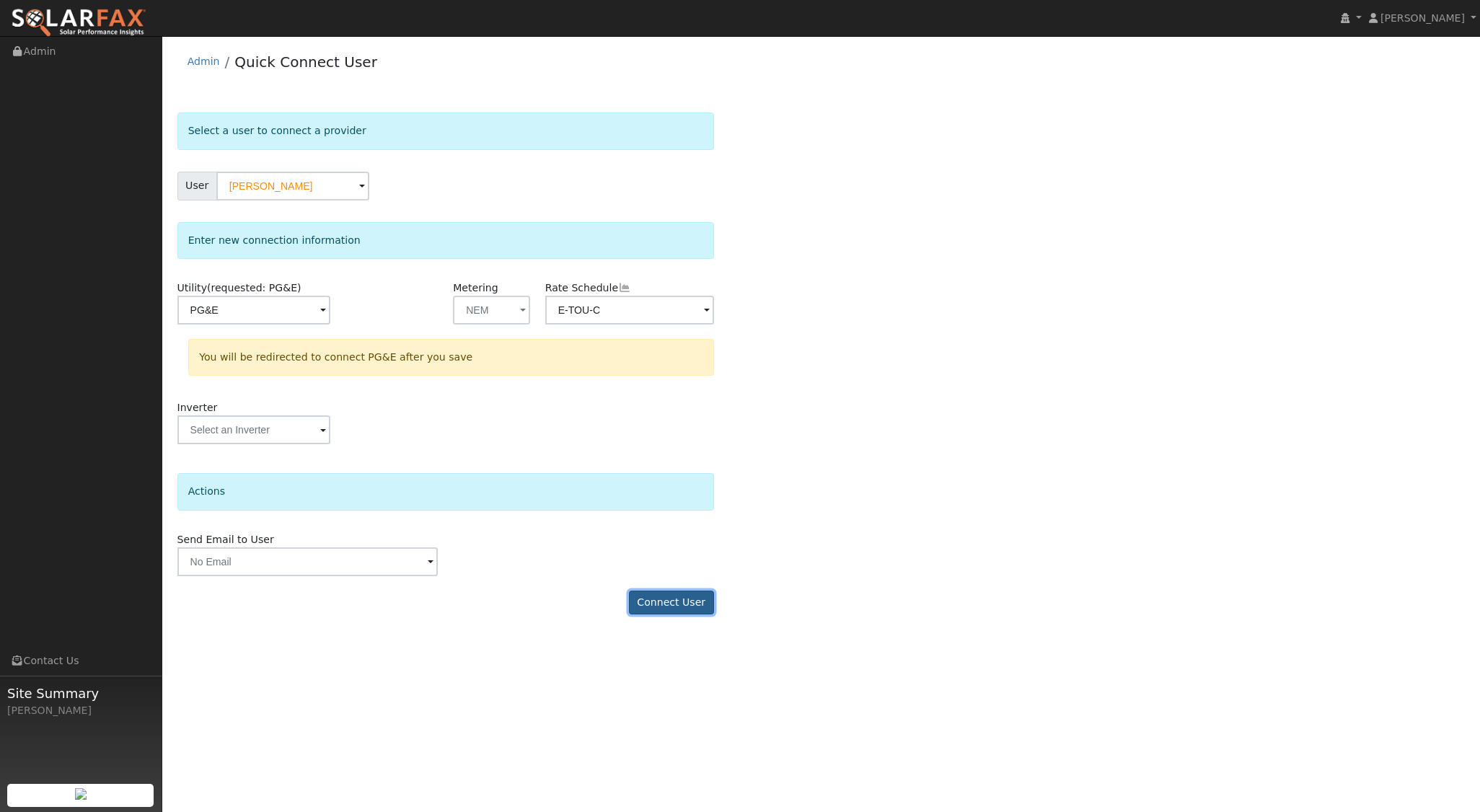
click at [698, 591] on button "Connect User" at bounding box center [671, 603] width 85 height 24
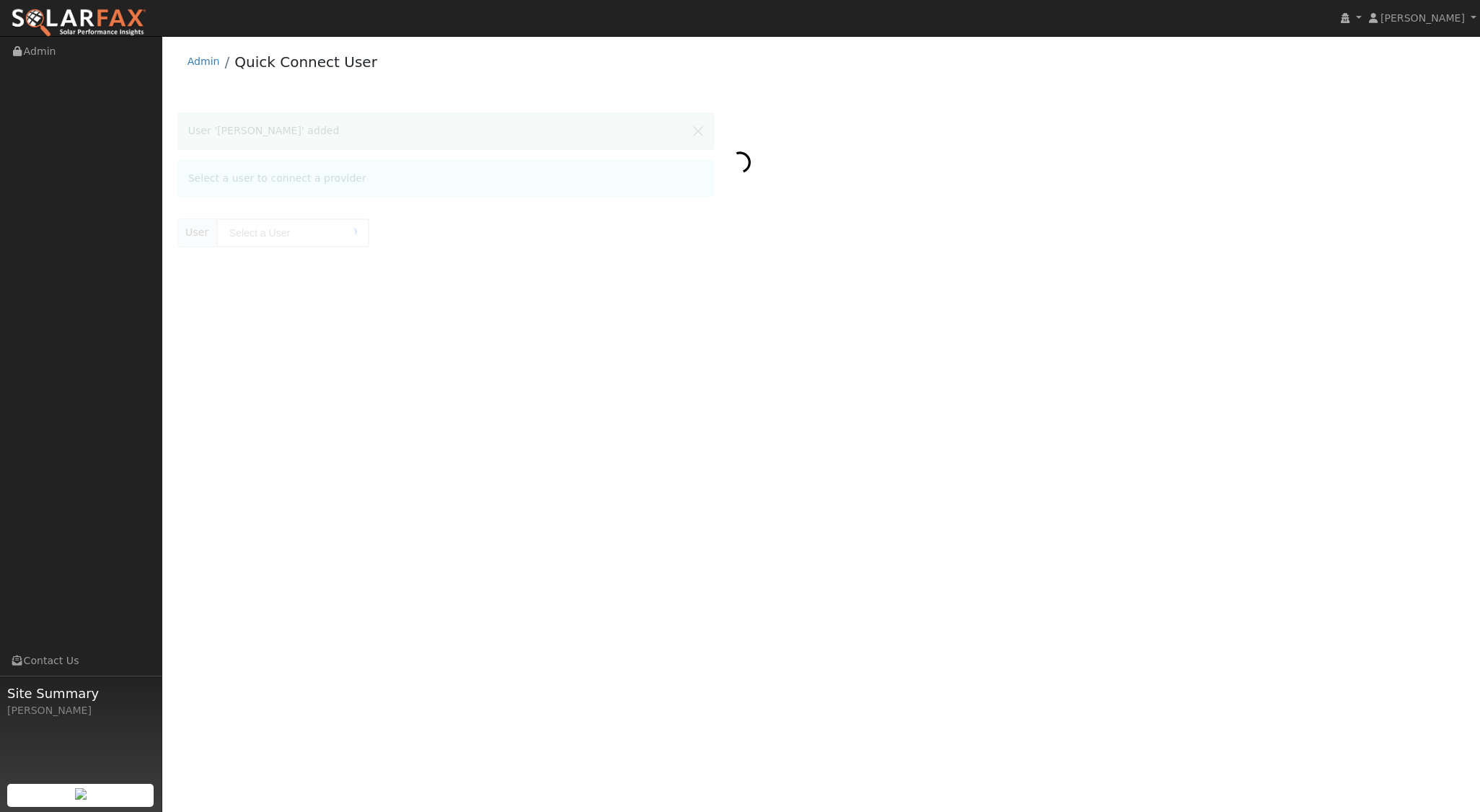
type input "[PERSON_NAME]"
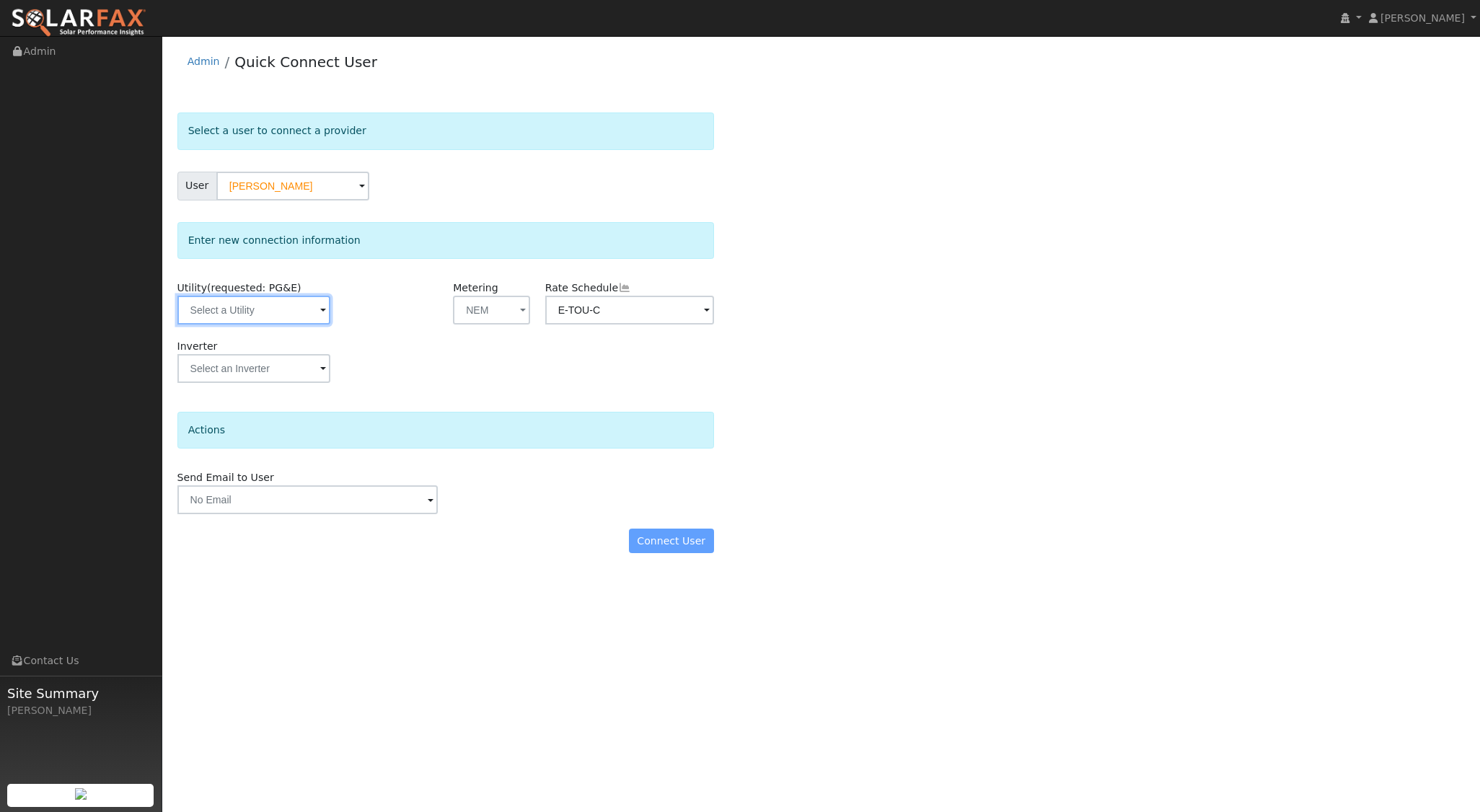
click at [294, 313] on input "text" at bounding box center [254, 310] width 153 height 29
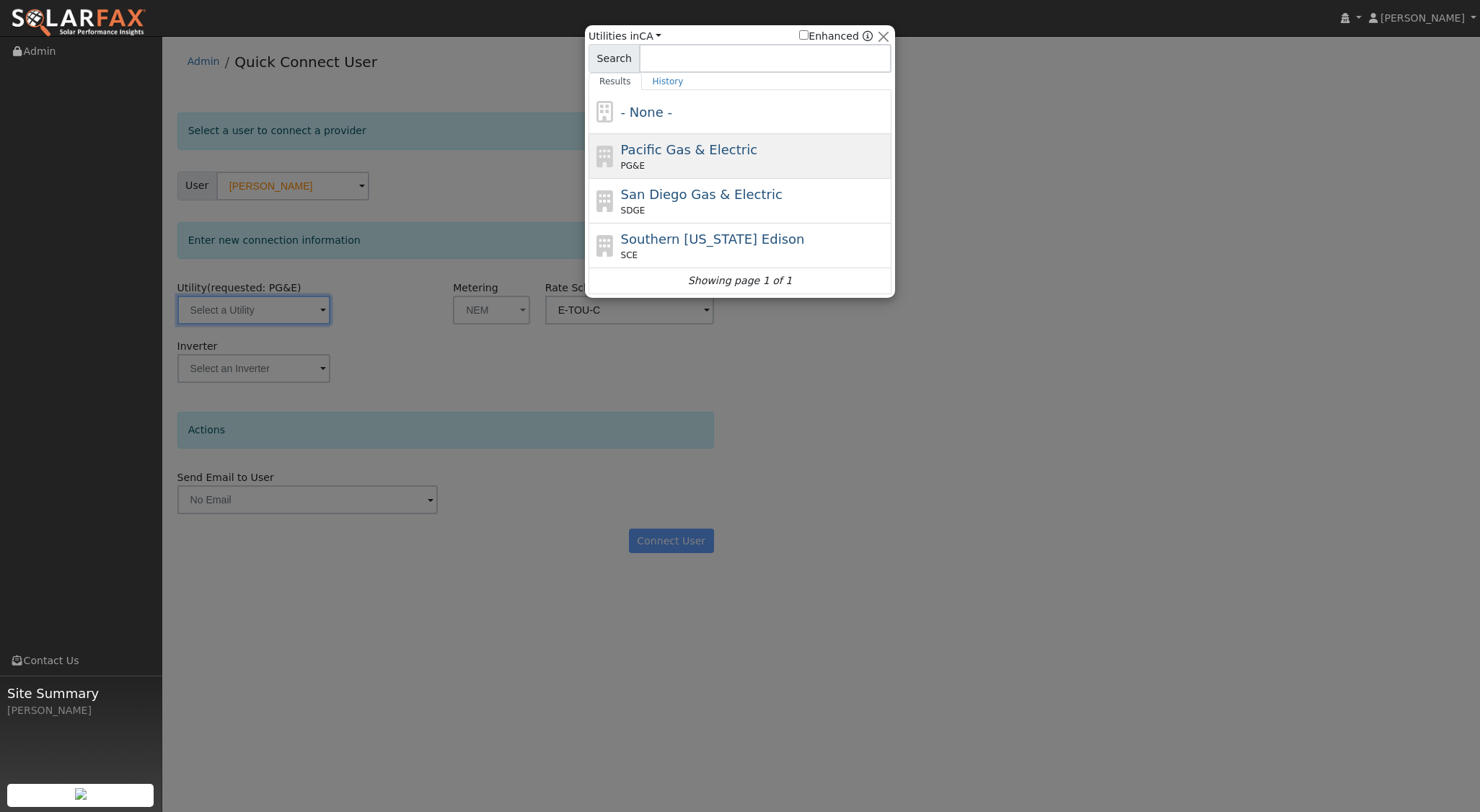
click at [699, 138] on div "Pacific Gas & Electric PG&E" at bounding box center [740, 157] width 303 height 45
type input "PG&E"
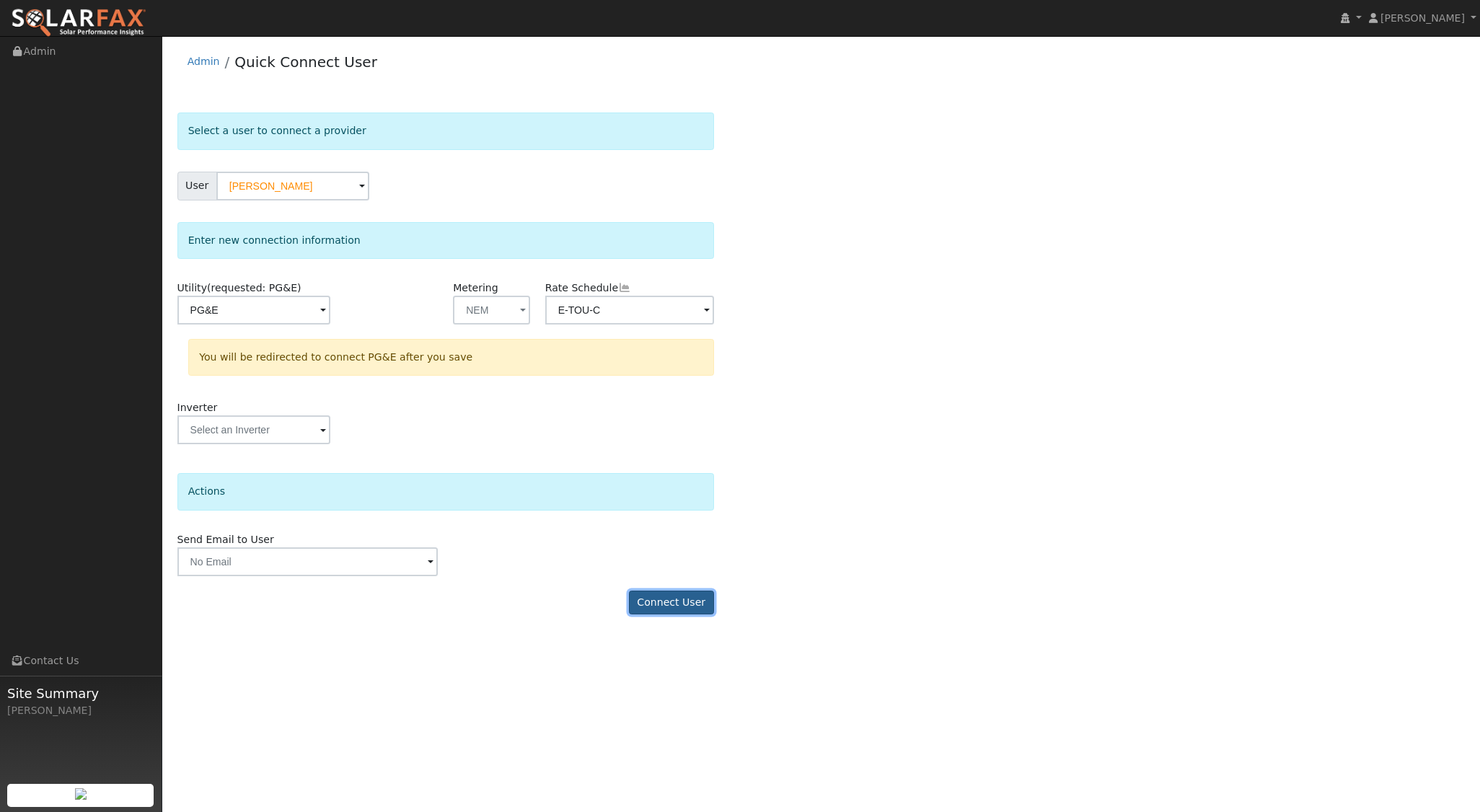
click at [675, 597] on button "Connect User" at bounding box center [671, 603] width 85 height 24
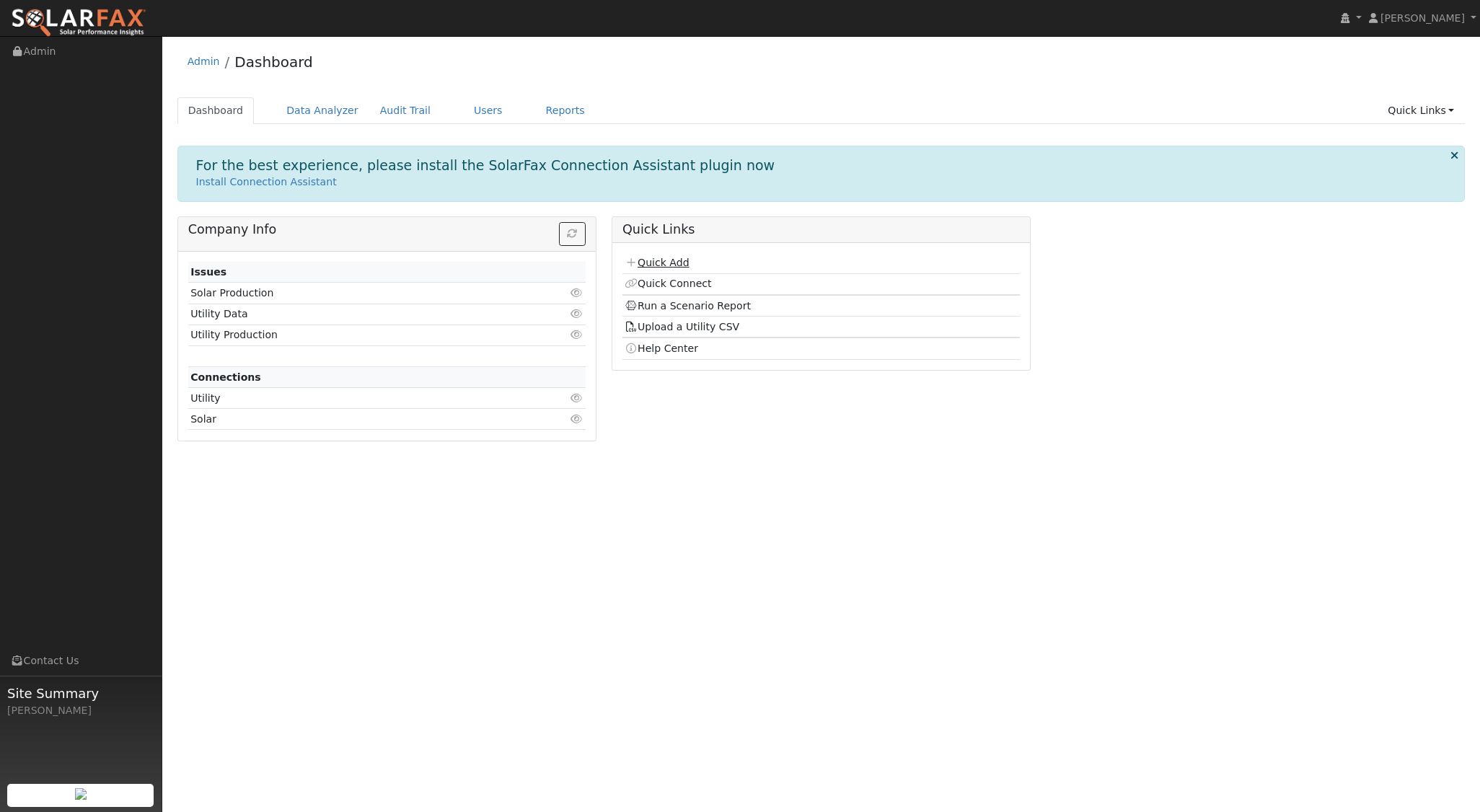
click at [663, 258] on link "Quick Add" at bounding box center [657, 262] width 64 height 11
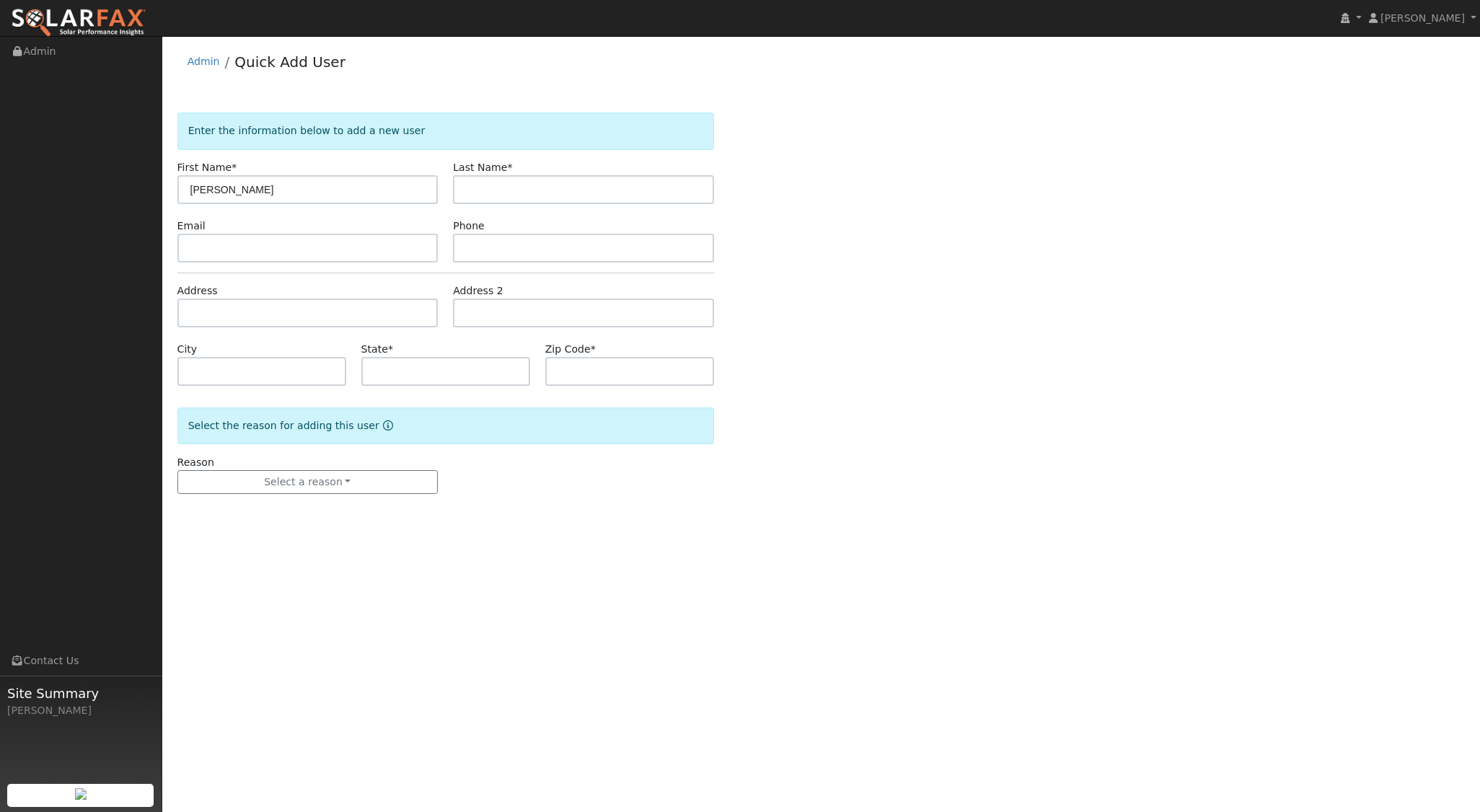
type input "[PERSON_NAME]"
click at [229, 309] on input "text" at bounding box center [307, 313] width 261 height 29
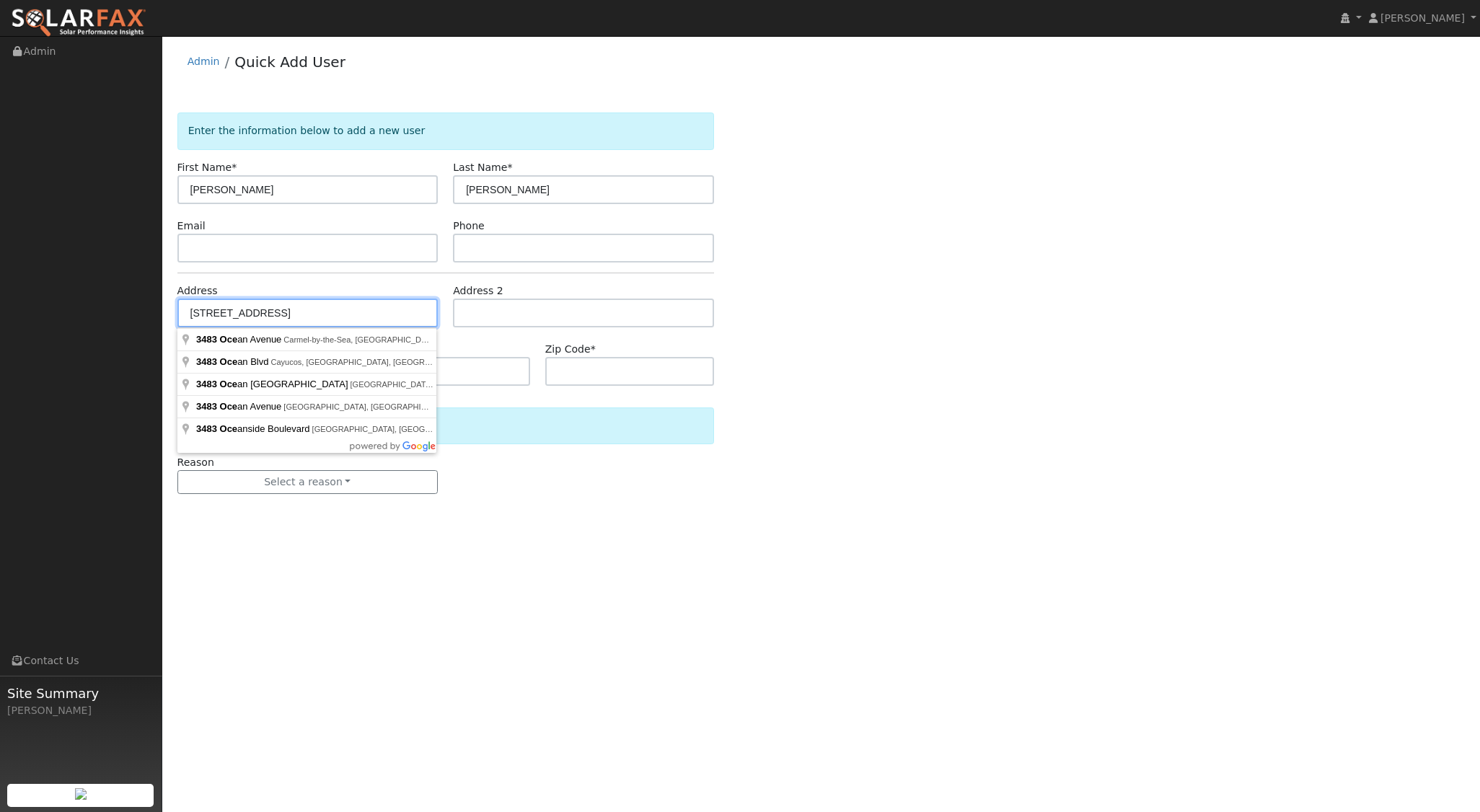
type input "3483 Ocean Boulevard"
type input "Cayucos"
type input "CA"
type input "93430"
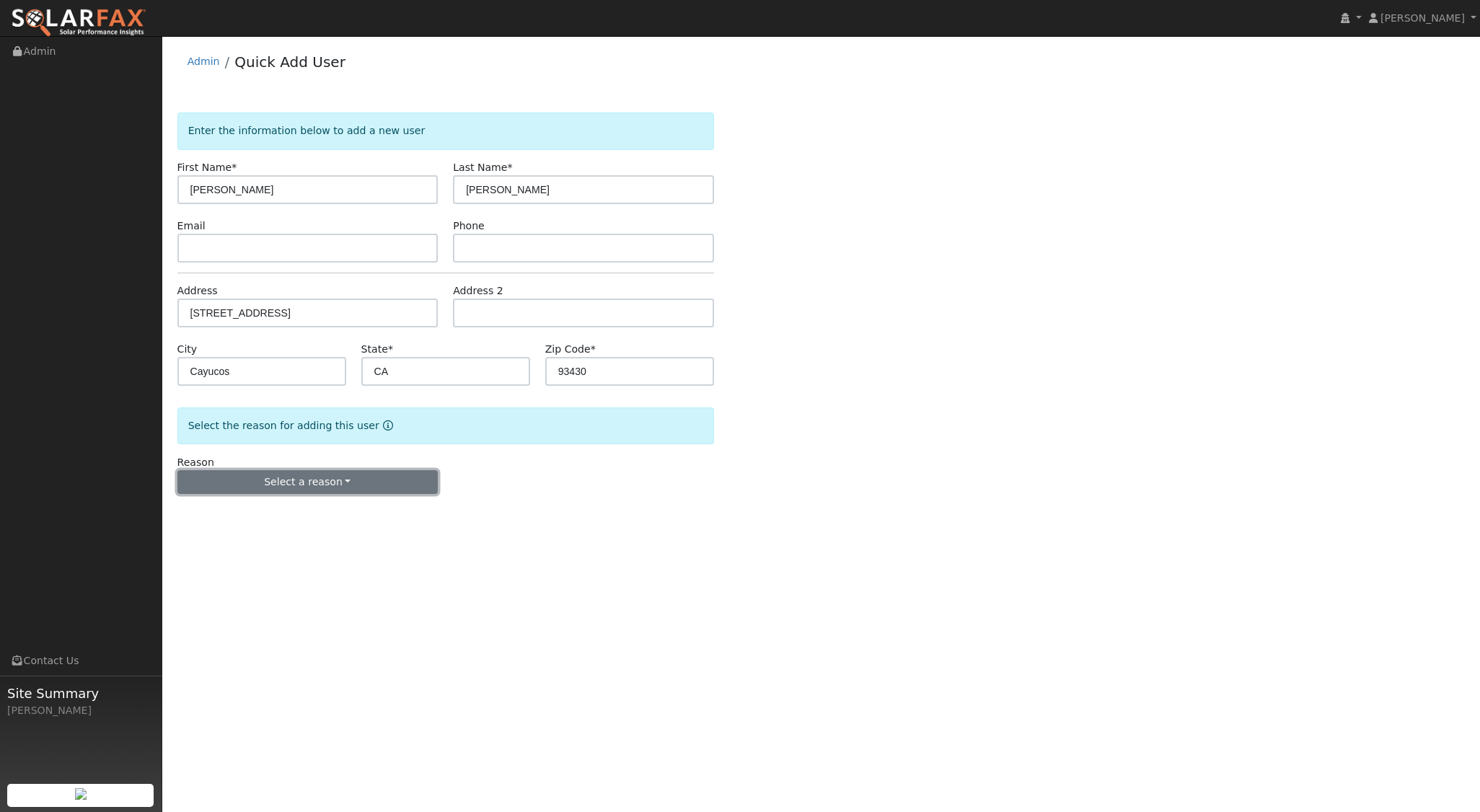
click at [316, 472] on button "Select a reason" at bounding box center [307, 482] width 261 height 24
click at [204, 505] on link "New lead" at bounding box center [258, 511] width 159 height 20
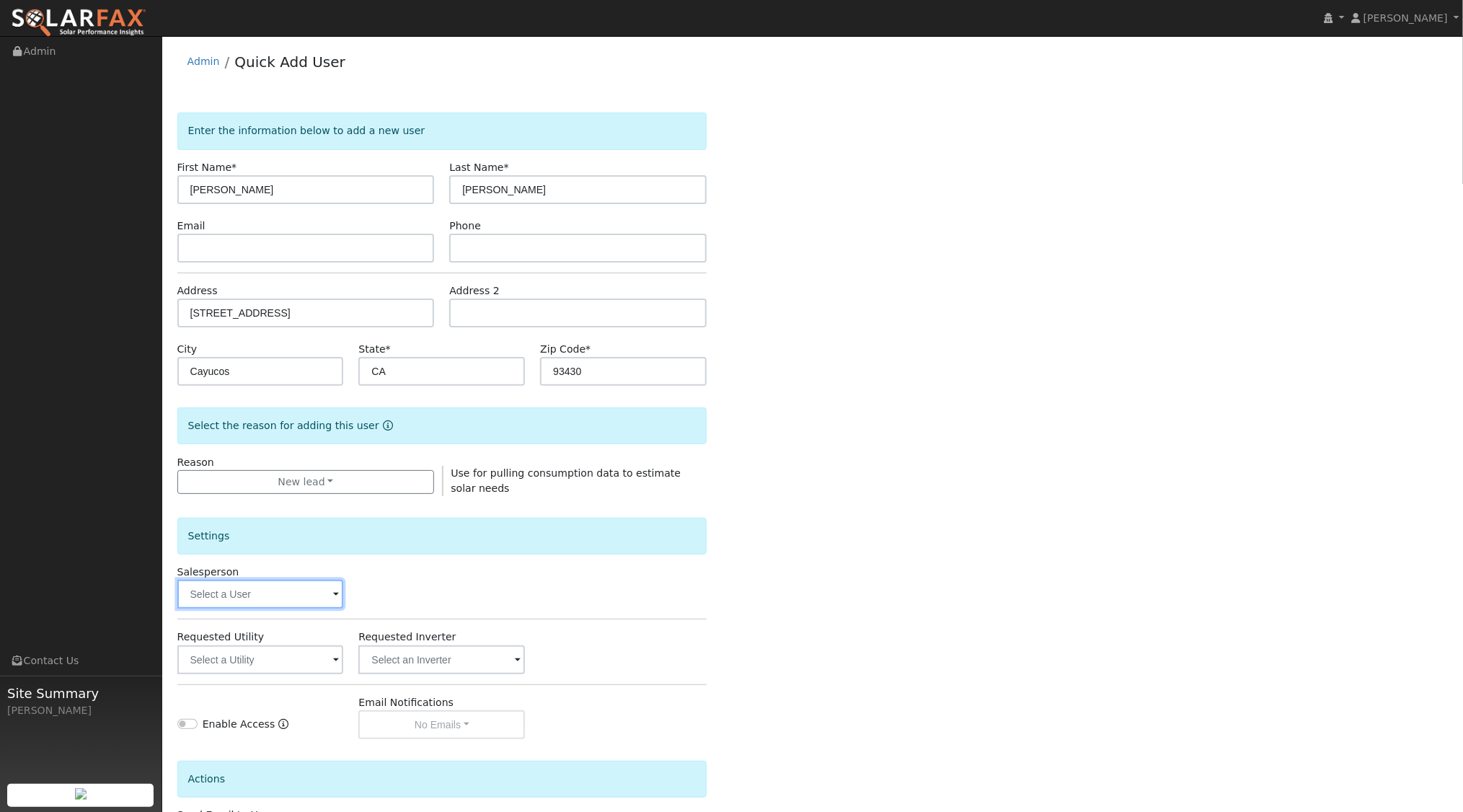
click at [261, 600] on input "text" at bounding box center [260, 594] width 167 height 29
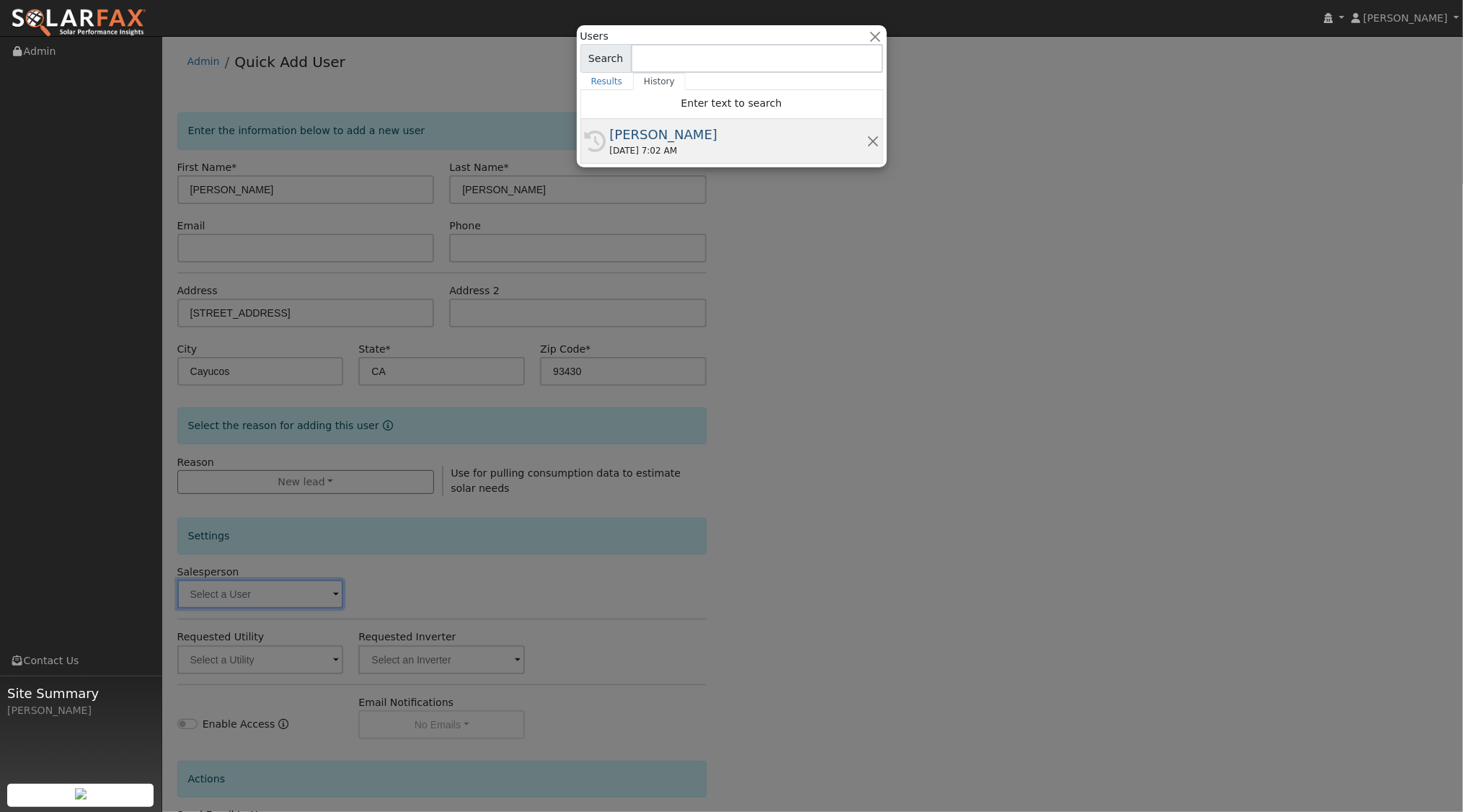
click at [714, 149] on div "09/11/2025 7:02 AM" at bounding box center [738, 150] width 257 height 13
type input "[PERSON_NAME]"
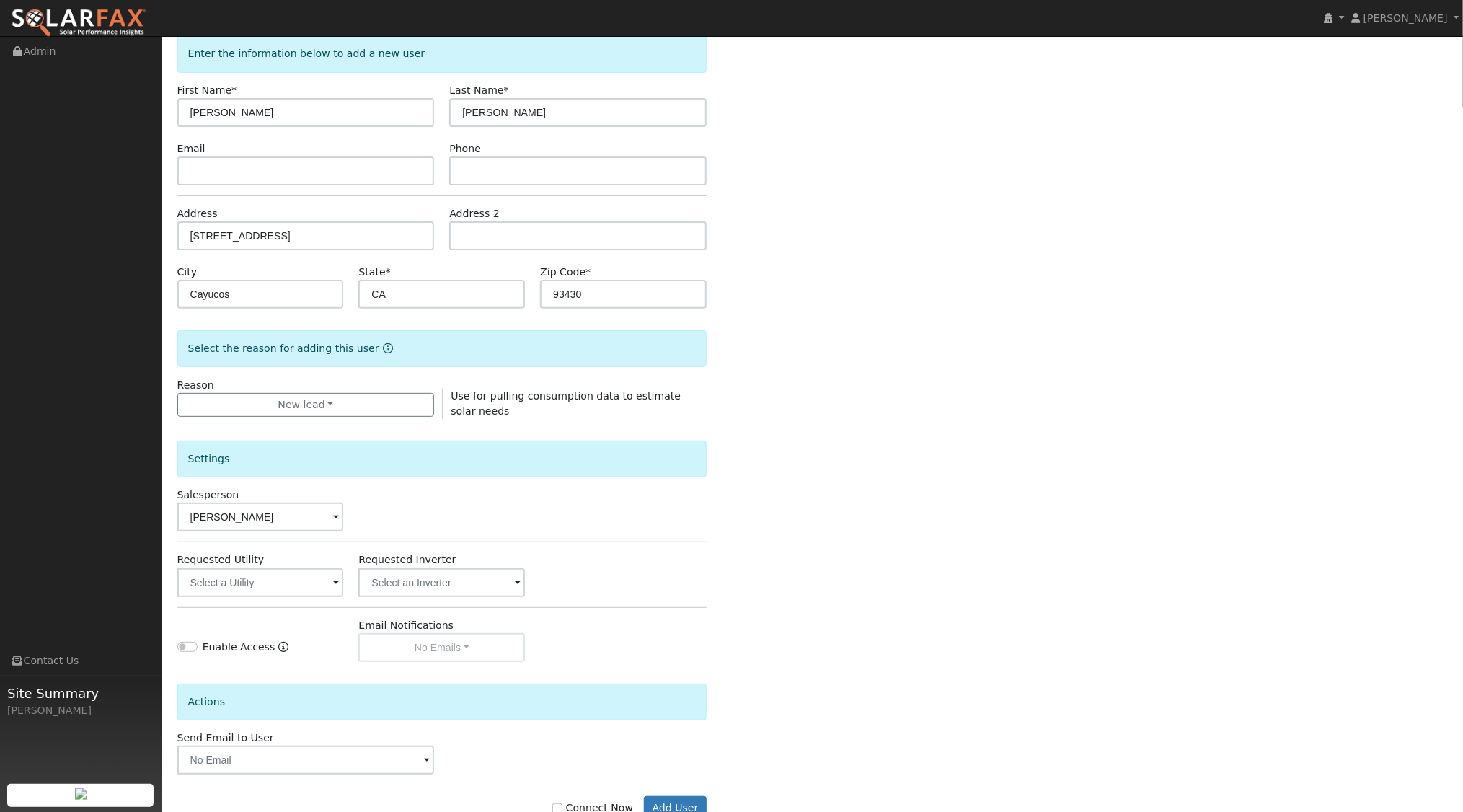
scroll to position [119, 0]
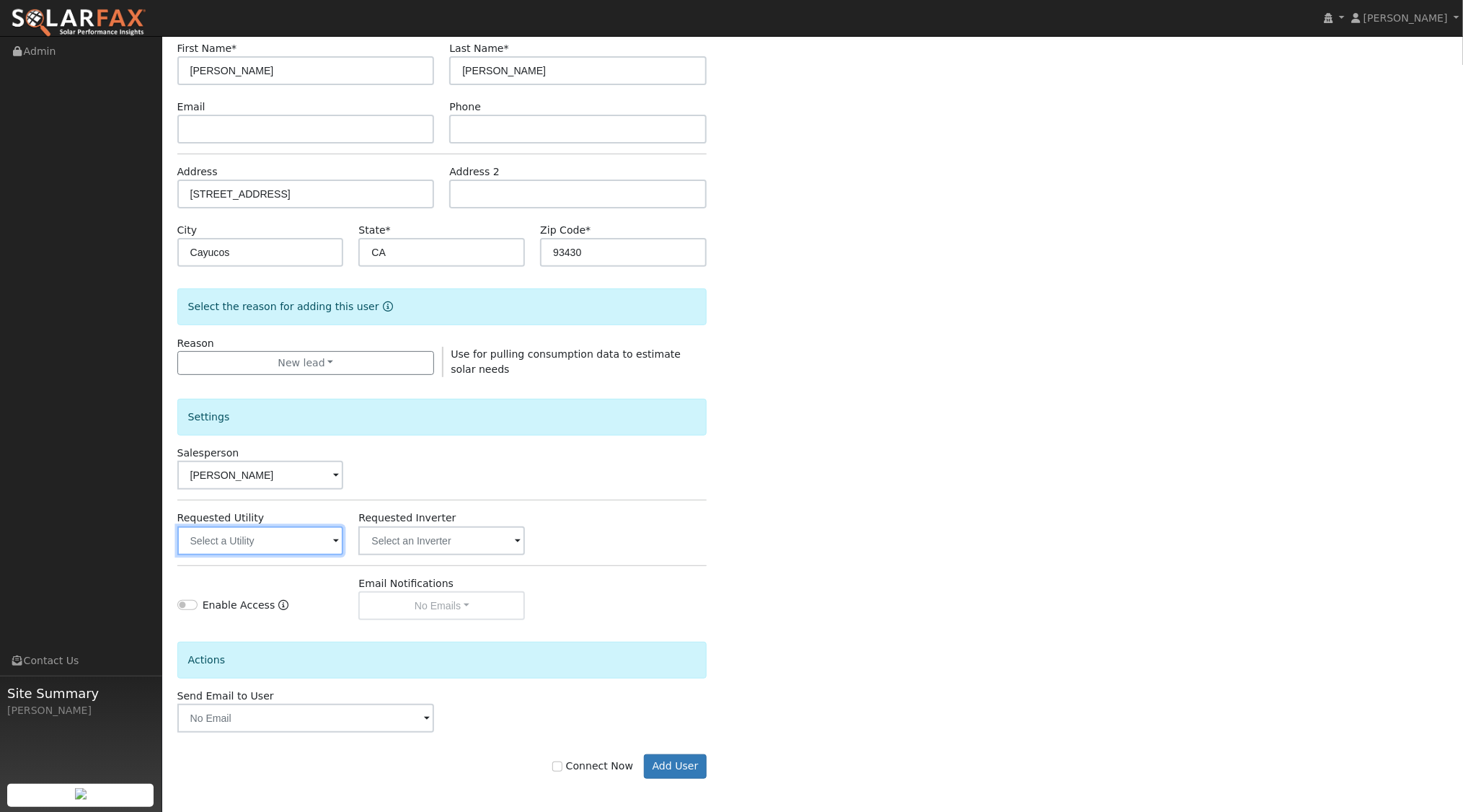
click at [288, 536] on input "text" at bounding box center [260, 541] width 167 height 29
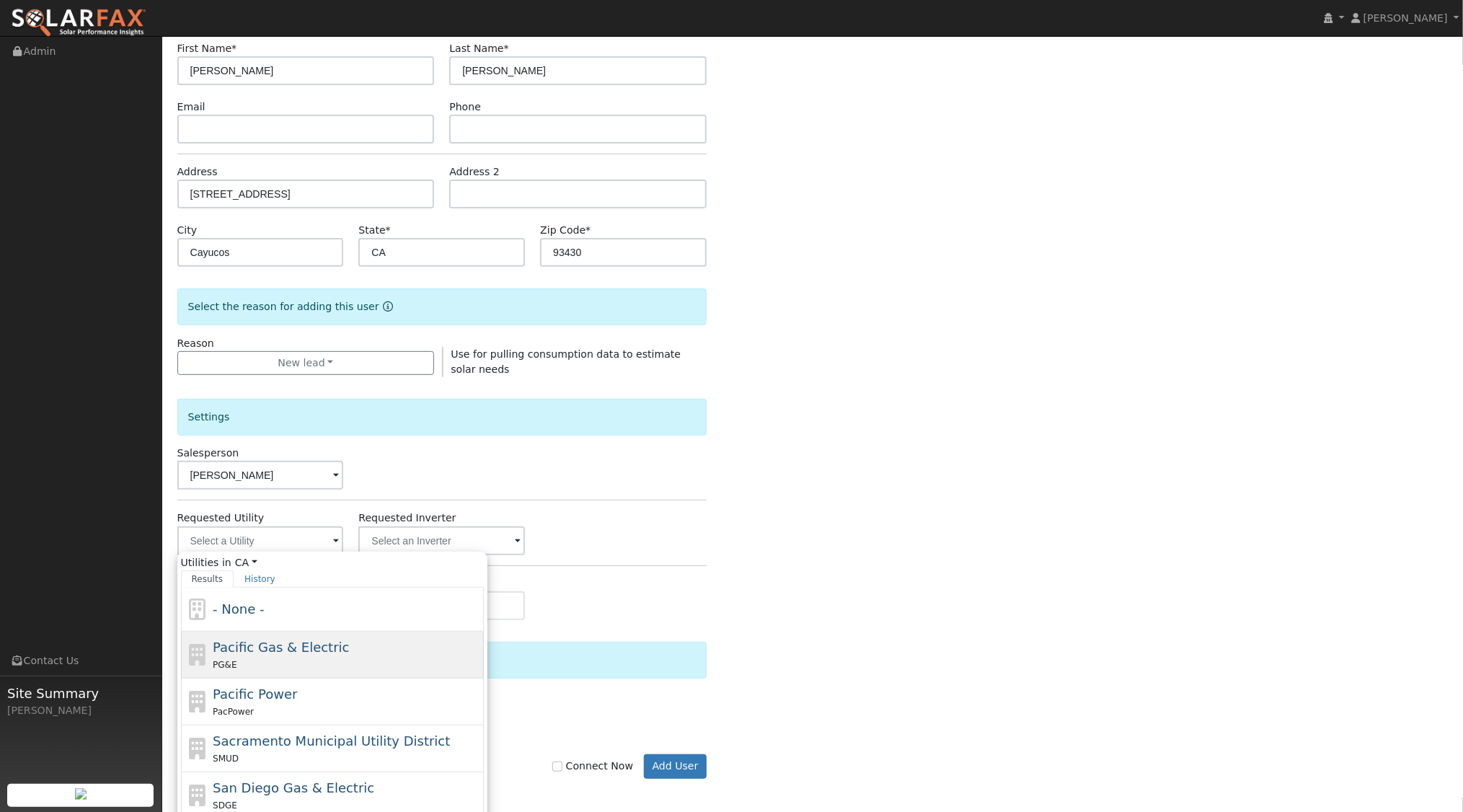
click at [302, 670] on div "Pacific Gas & Electric PG&E" at bounding box center [332, 655] width 303 height 47
type input "Pacific Gas & Electric"
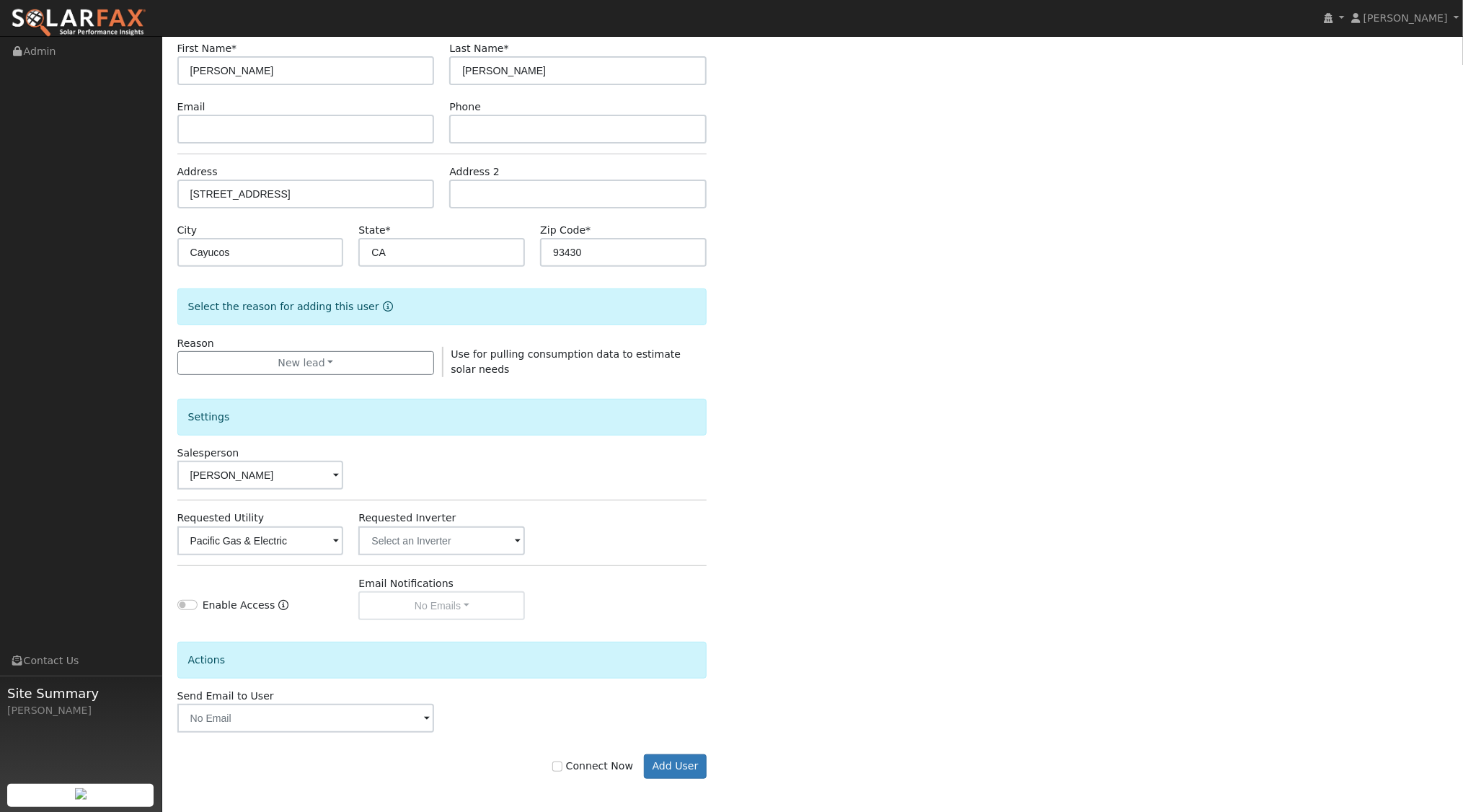
click at [567, 759] on label "Connect Now" at bounding box center [592, 766] width 80 height 15
click at [563, 761] on input "Connect Now" at bounding box center [557, 766] width 10 height 10
checkbox input "true"
click at [685, 770] on button "Add User" at bounding box center [675, 766] width 63 height 24
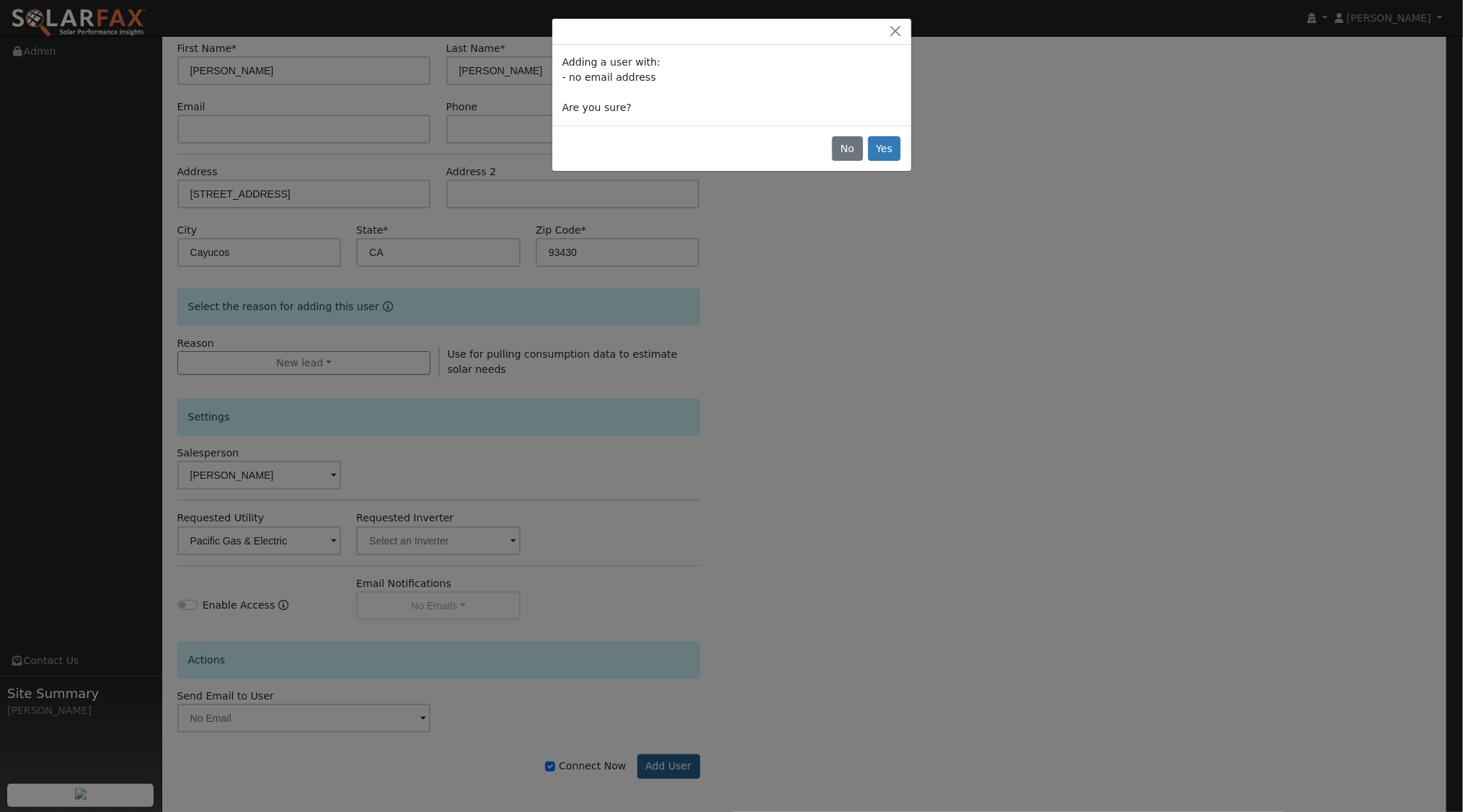
scroll to position [117, 0]
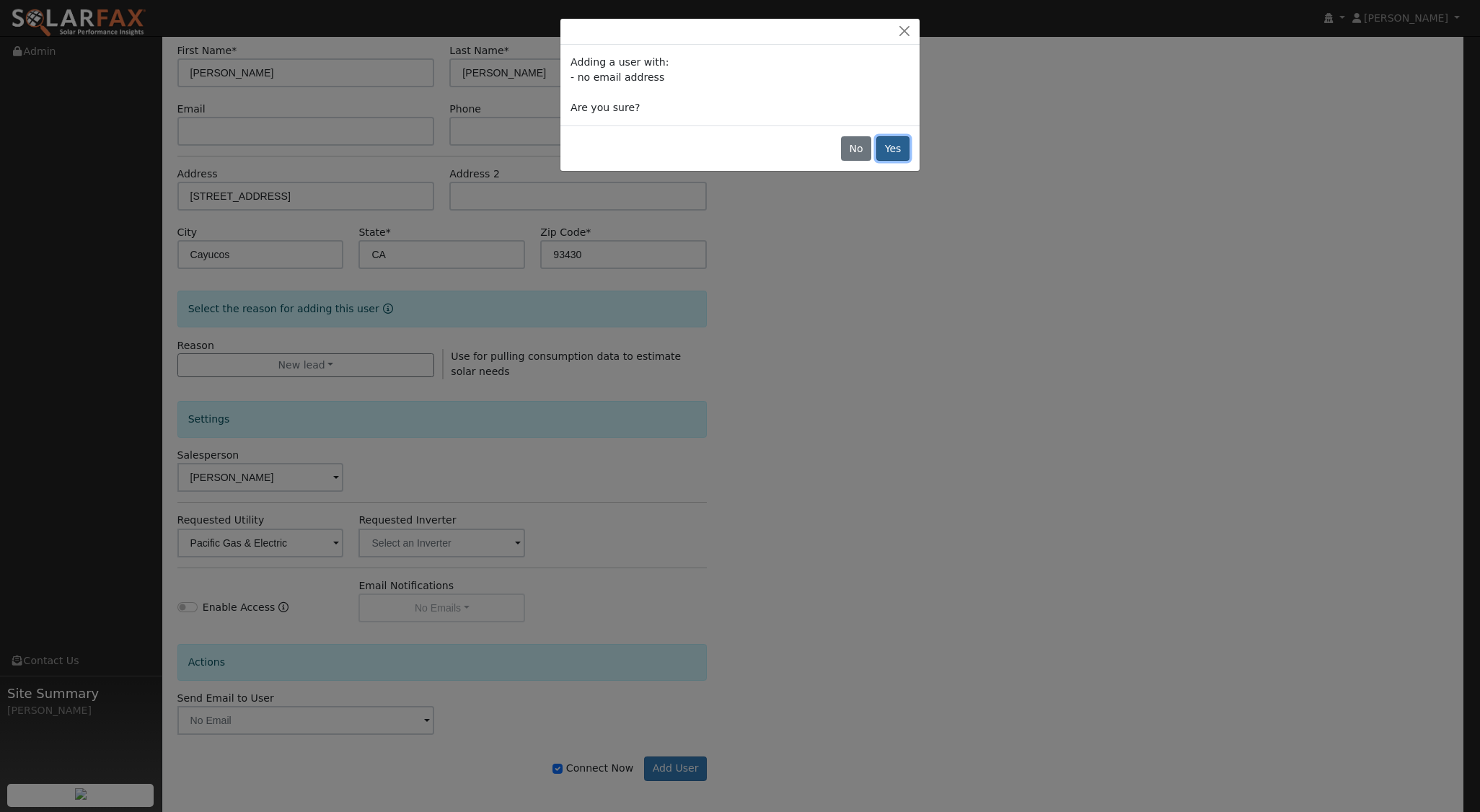
click at [891, 145] on button "Yes" at bounding box center [893, 148] width 33 height 24
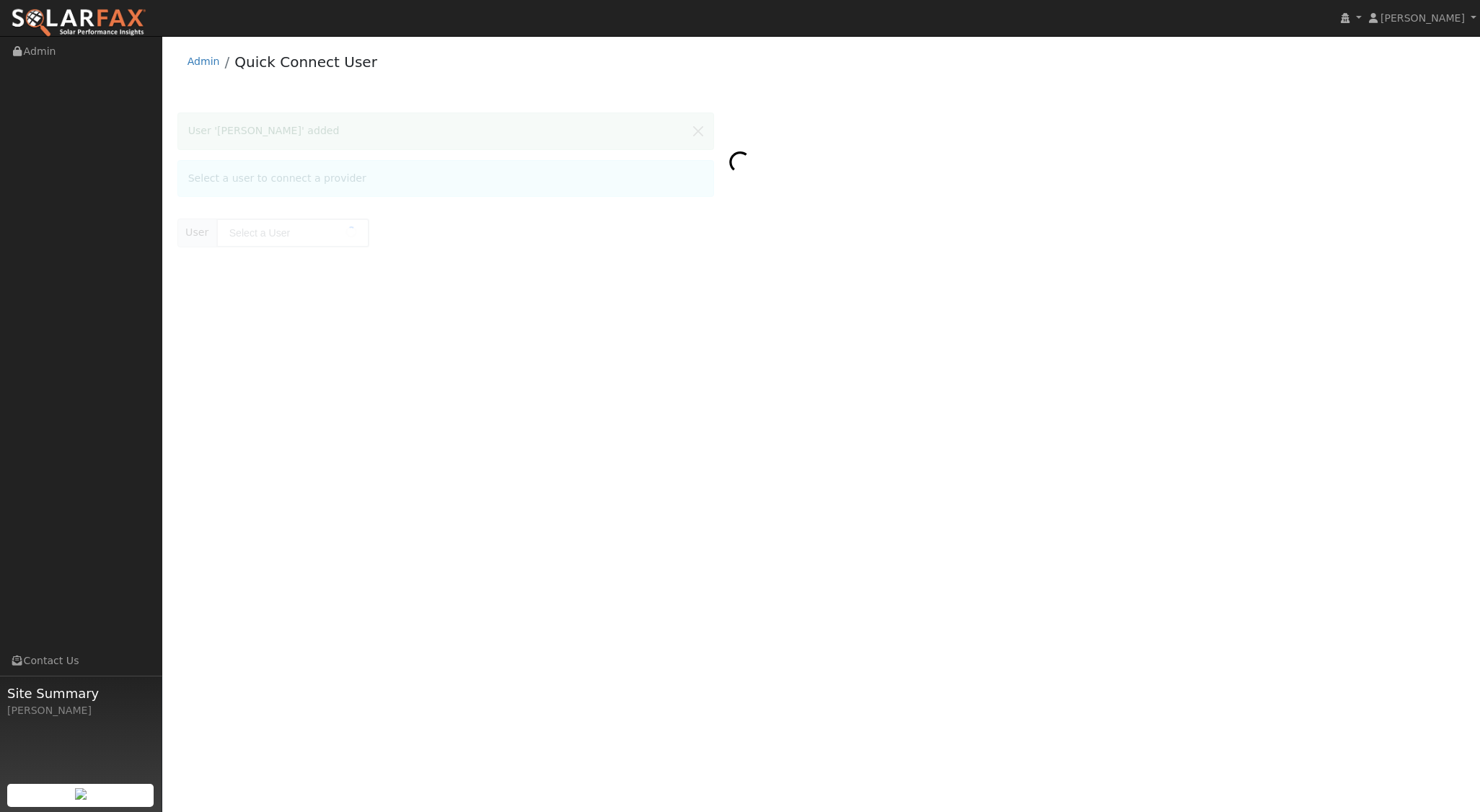
type input "[PERSON_NAME]"
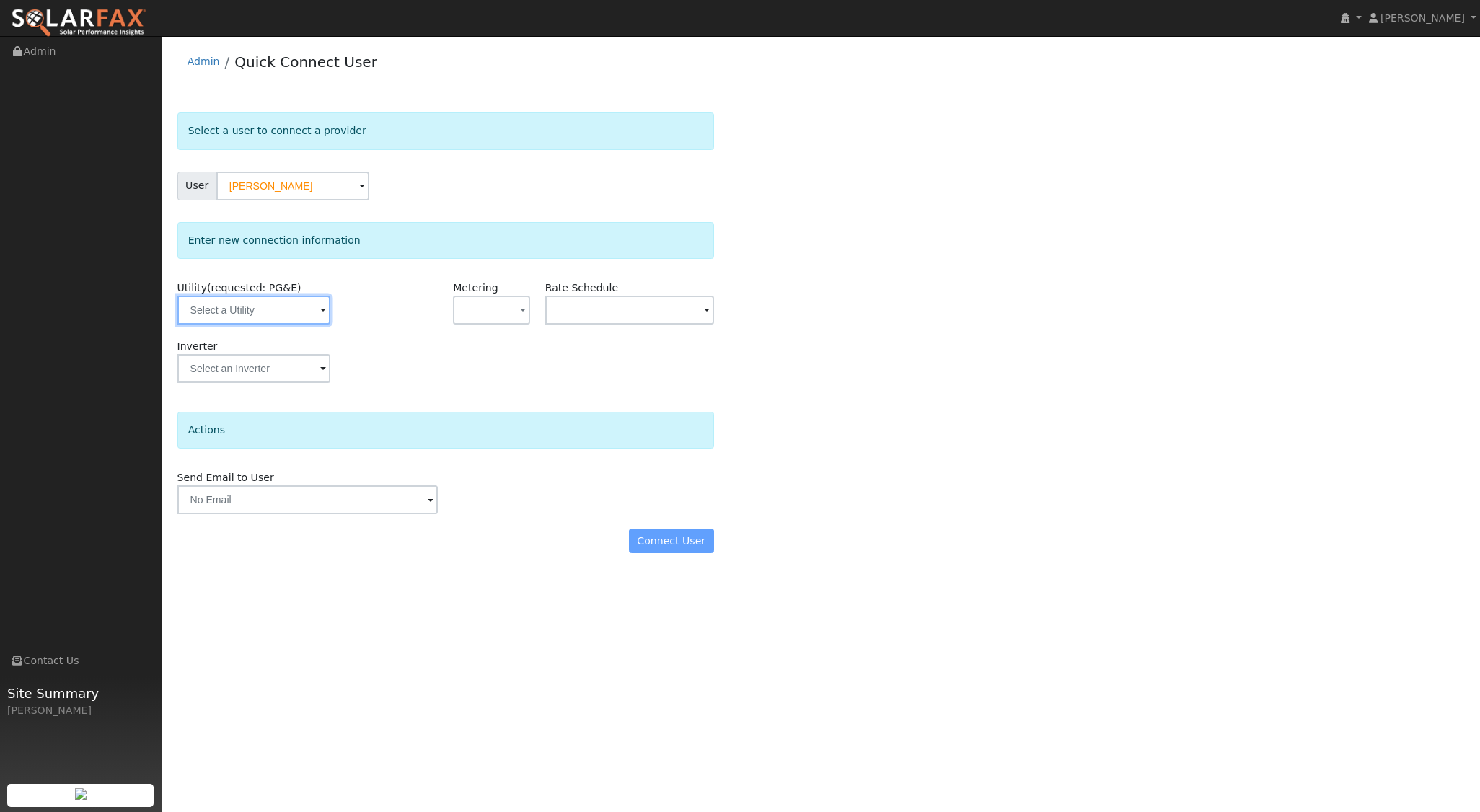
click at [275, 307] on input "text" at bounding box center [254, 310] width 153 height 29
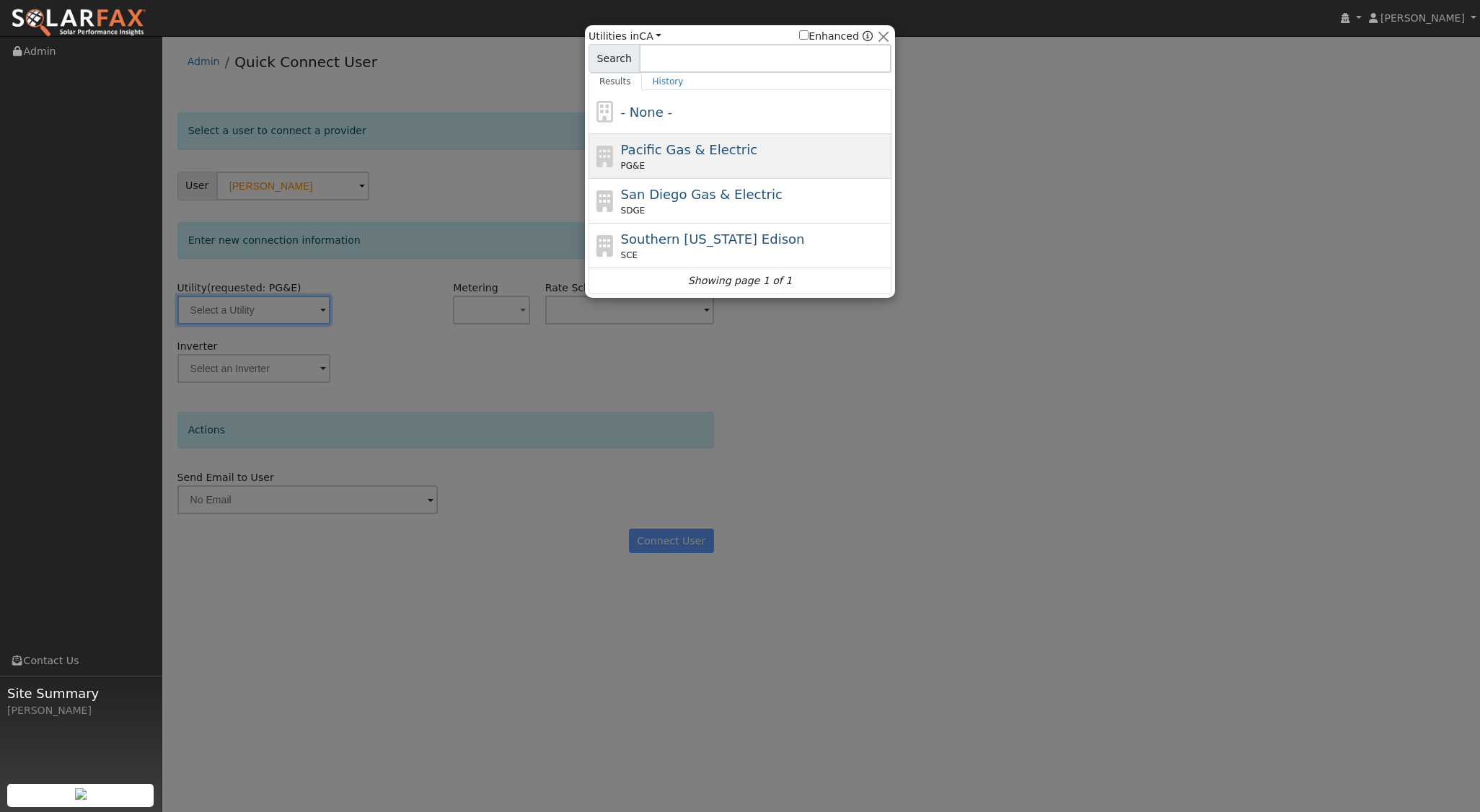
click at [748, 156] on div "Pacific Gas & Electric PG&E" at bounding box center [755, 156] width 267 height 32
type input "PG&E"
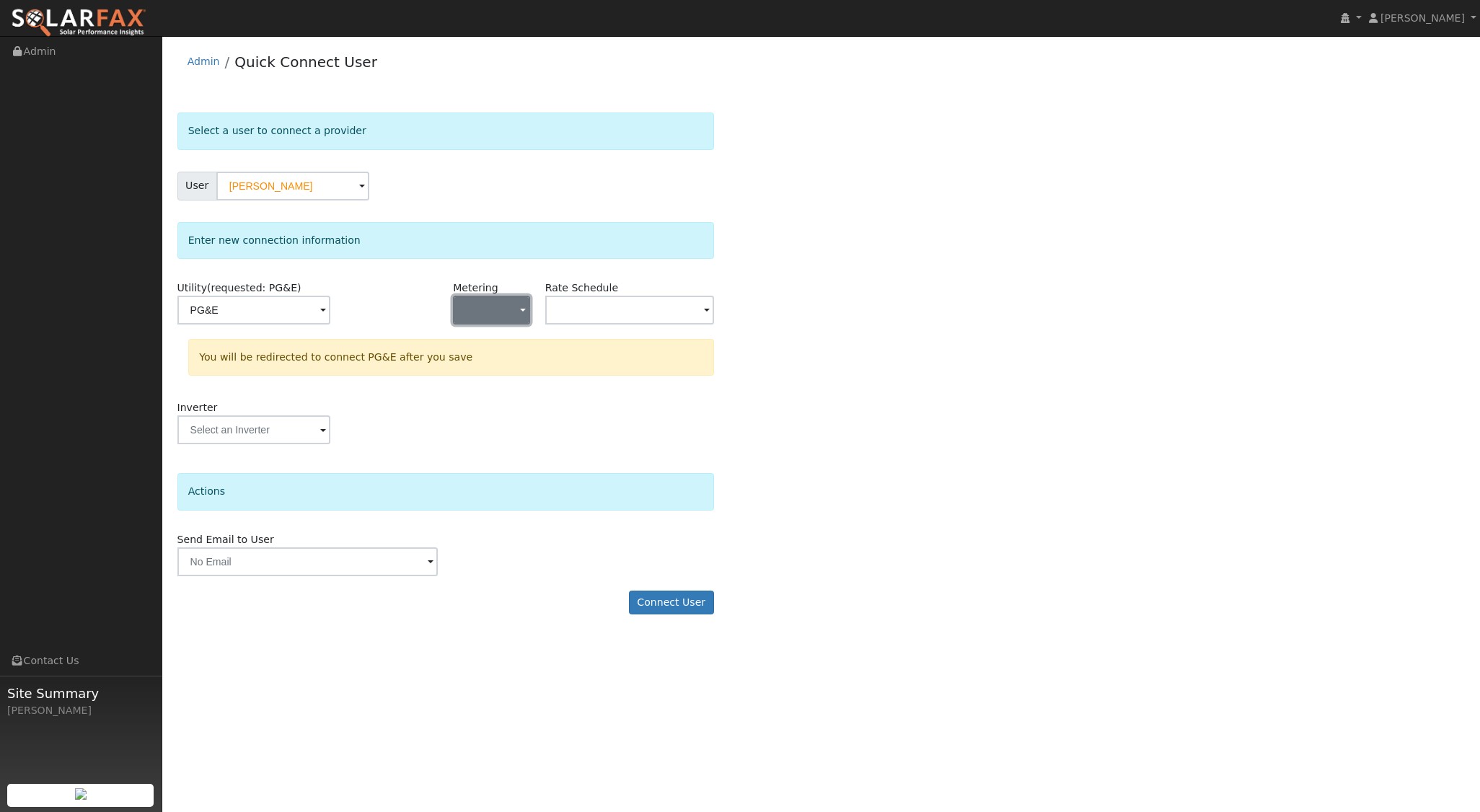
click at [487, 311] on button "button" at bounding box center [491, 310] width 76 height 29
click at [481, 361] on link "NEM" at bounding box center [504, 361] width 101 height 20
click at [679, 311] on input "text" at bounding box center [629, 310] width 169 height 29
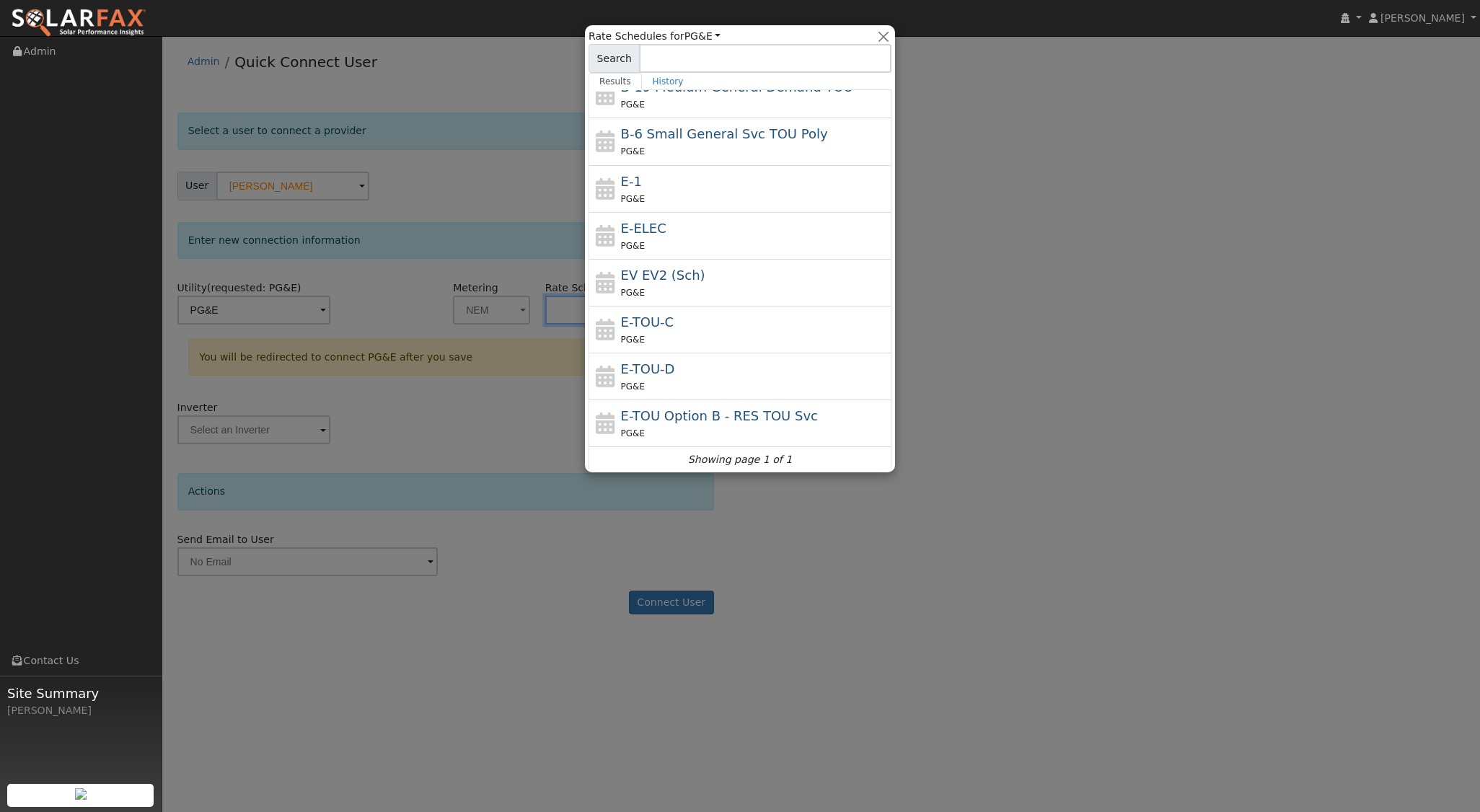
scroll to position [158, 0]
click at [679, 311] on div "E-TOU-C PG&E" at bounding box center [755, 328] width 267 height 35
type input "E-TOU-C"
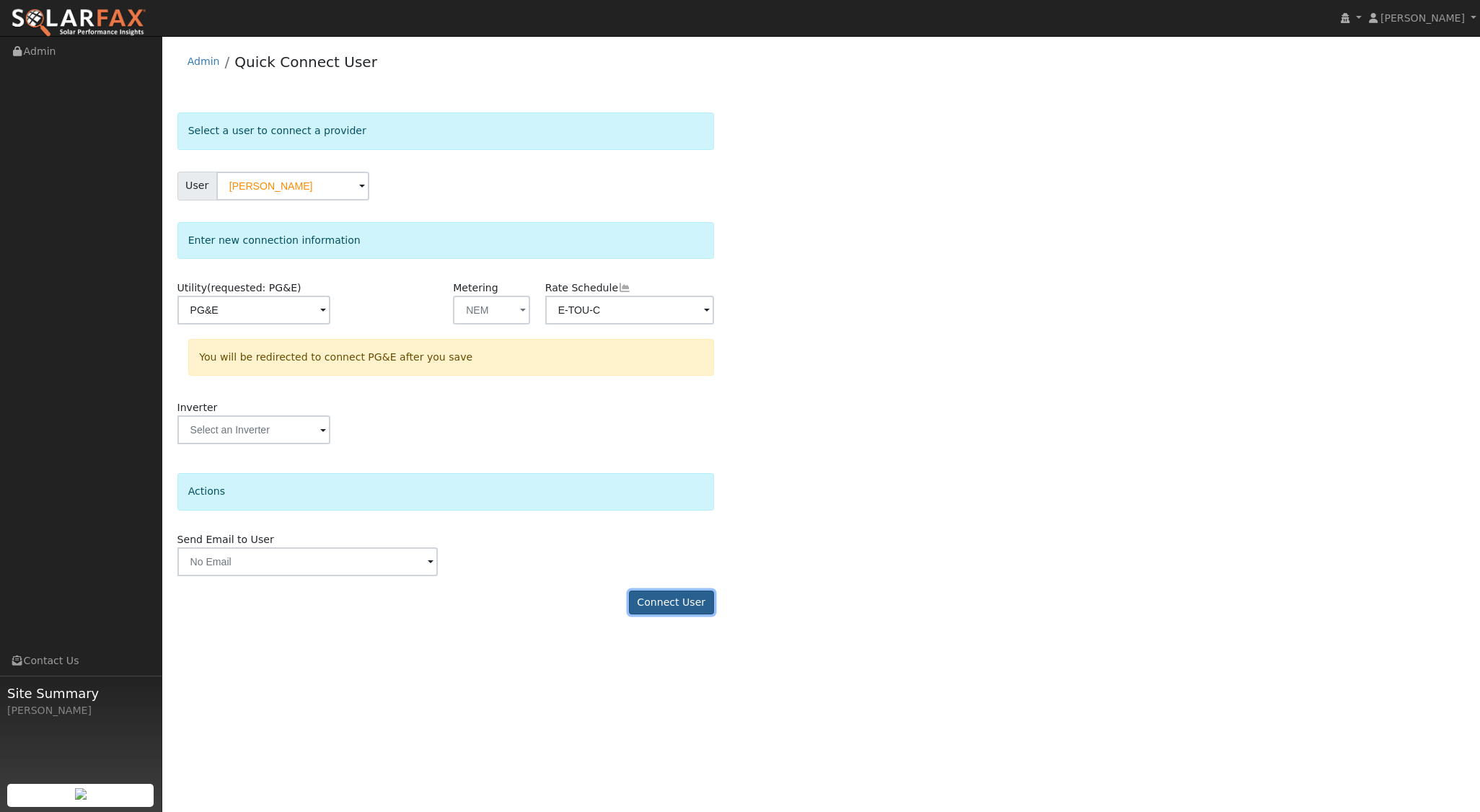
click at [680, 606] on button "Connect User" at bounding box center [671, 603] width 85 height 24
